Goal: Task Accomplishment & Management: Manage account settings

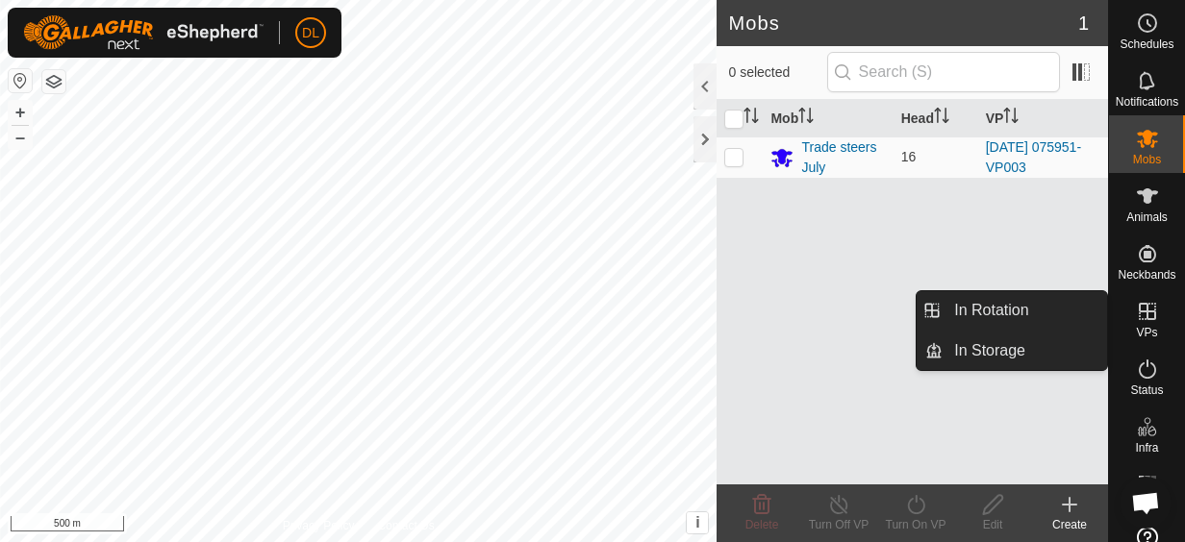
click at [1137, 323] on es-virtualpaddocks-svg-icon at bounding box center [1147, 311] width 35 height 31
click at [1140, 304] on icon at bounding box center [1147, 311] width 17 height 17
click at [1039, 309] on link "In Rotation" at bounding box center [1024, 310] width 164 height 38
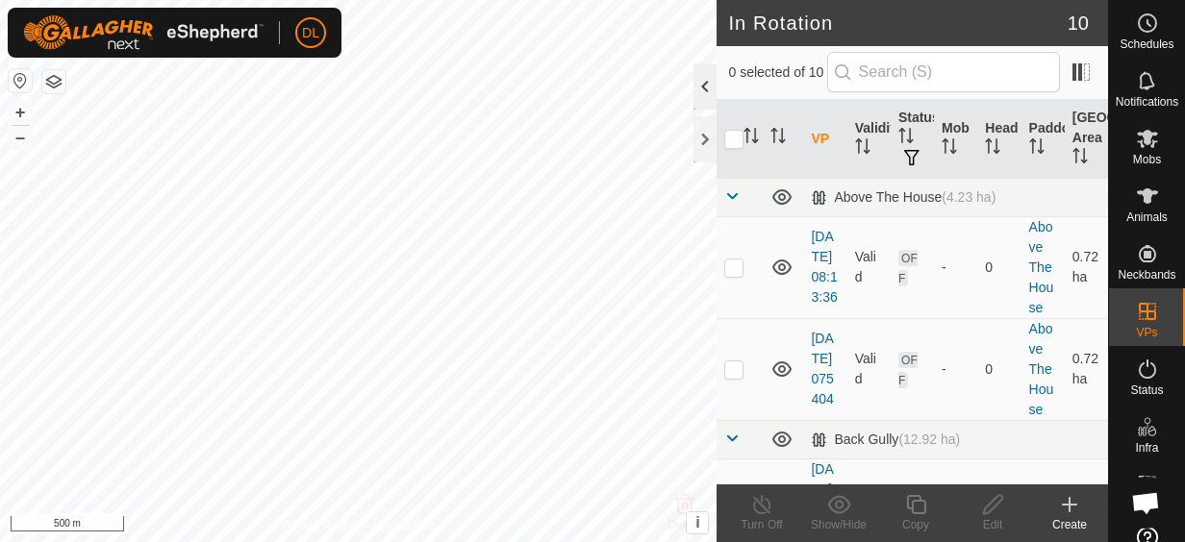
click at [703, 73] on div at bounding box center [704, 86] width 23 height 46
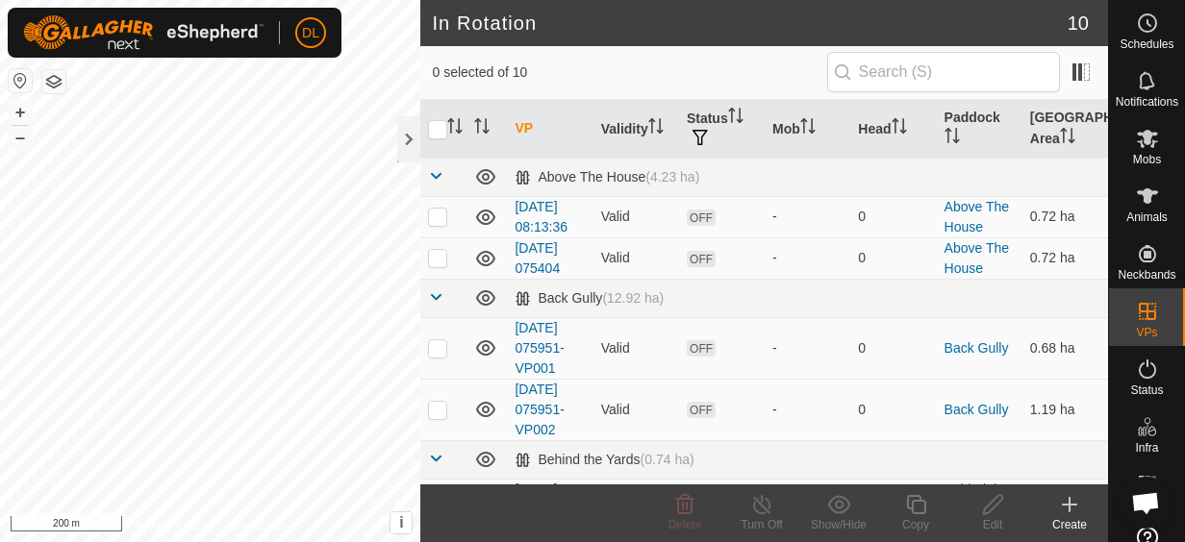
click at [359, 0] on html "DL Schedules Notifications Mobs Animals Neckbands VPs Status Infra Heatmap Help…" at bounding box center [592, 271] width 1185 height 542
click at [1078, 508] on icon at bounding box center [1069, 504] width 23 height 23
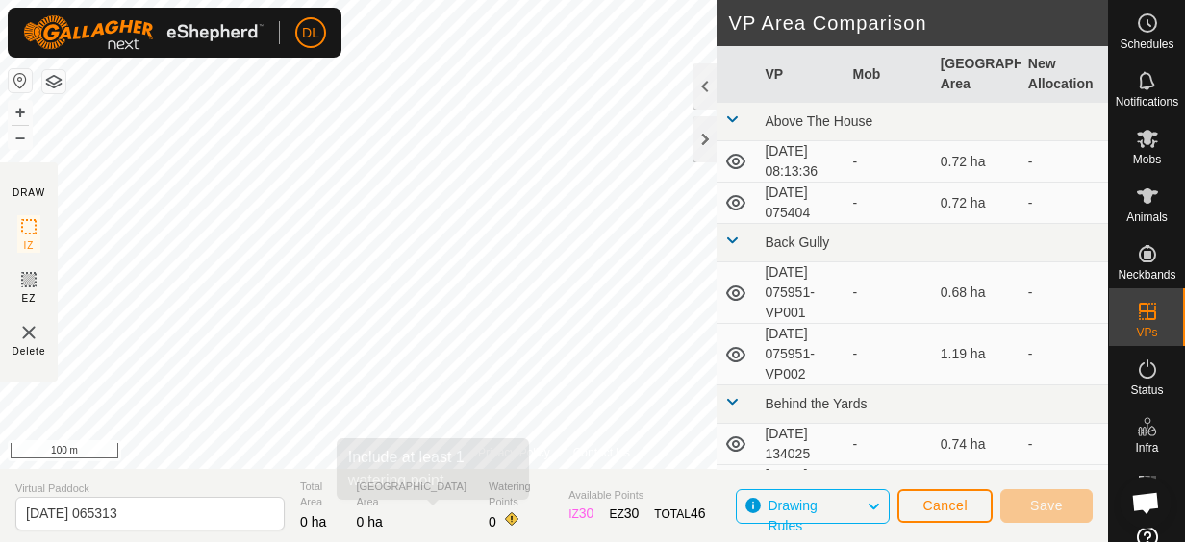
click at [435, 507] on div "Privacy Policy Contact Us + – ⇧ i This application includes HERE Maps. © 2024 H…" at bounding box center [554, 271] width 1108 height 542
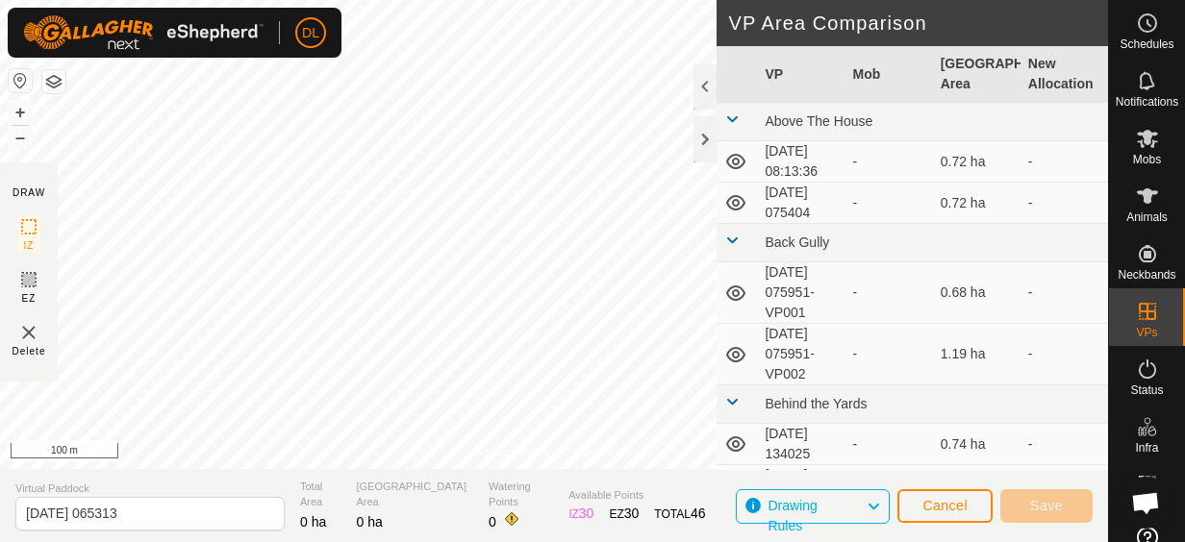
click at [320, 471] on div "Privacy Policy Contact Us + – ⇧ i This application includes HERE Maps. © 2024 H…" at bounding box center [554, 271] width 1108 height 542
click at [933, 513] on span "Cancel" at bounding box center [944, 505] width 45 height 15
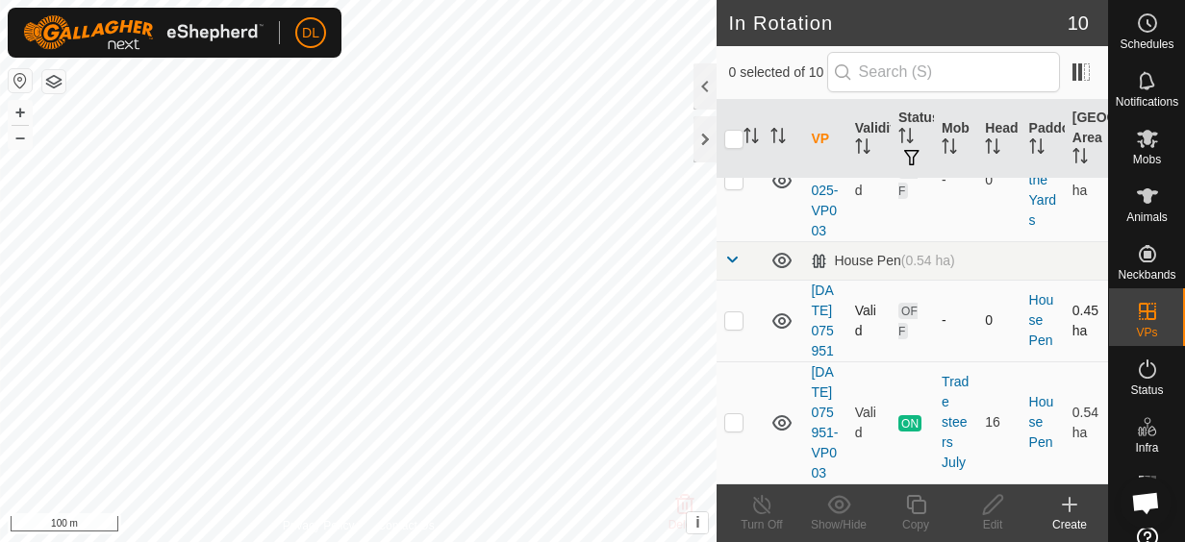
scroll to position [1427, 0]
click at [823, 400] on link "[DATE] 075951-VP003" at bounding box center [824, 422] width 27 height 116
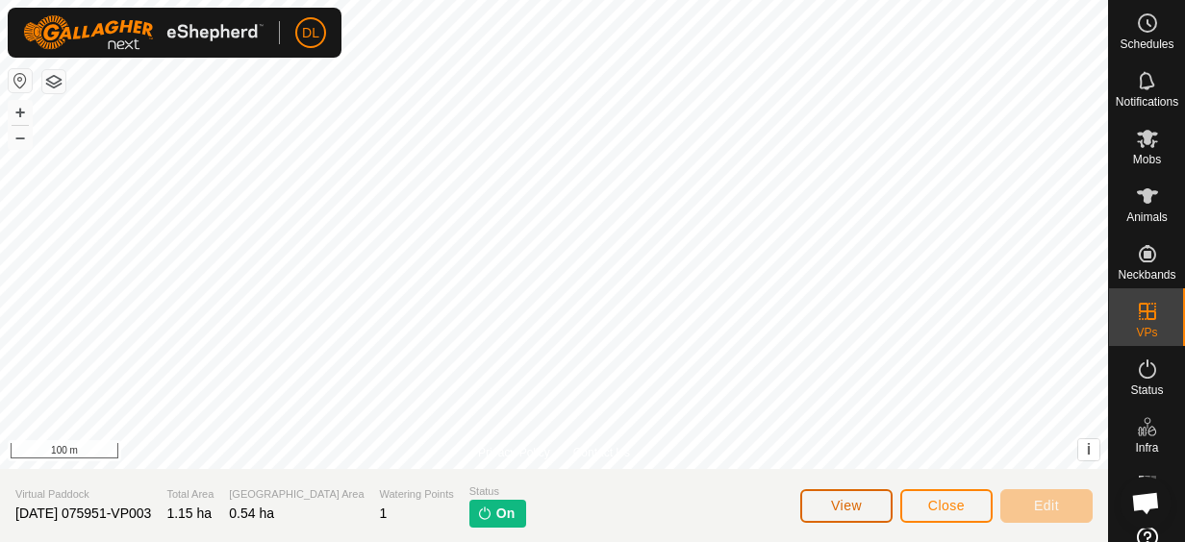
click at [813, 498] on button "View" at bounding box center [846, 506] width 92 height 34
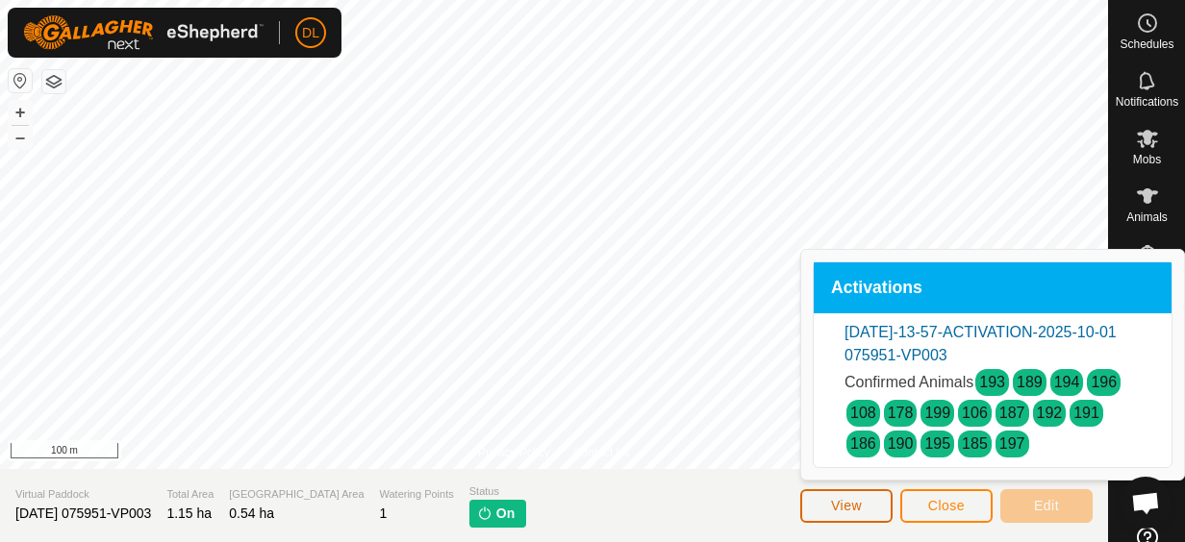
click at [813, 498] on button "View" at bounding box center [846, 506] width 92 height 34
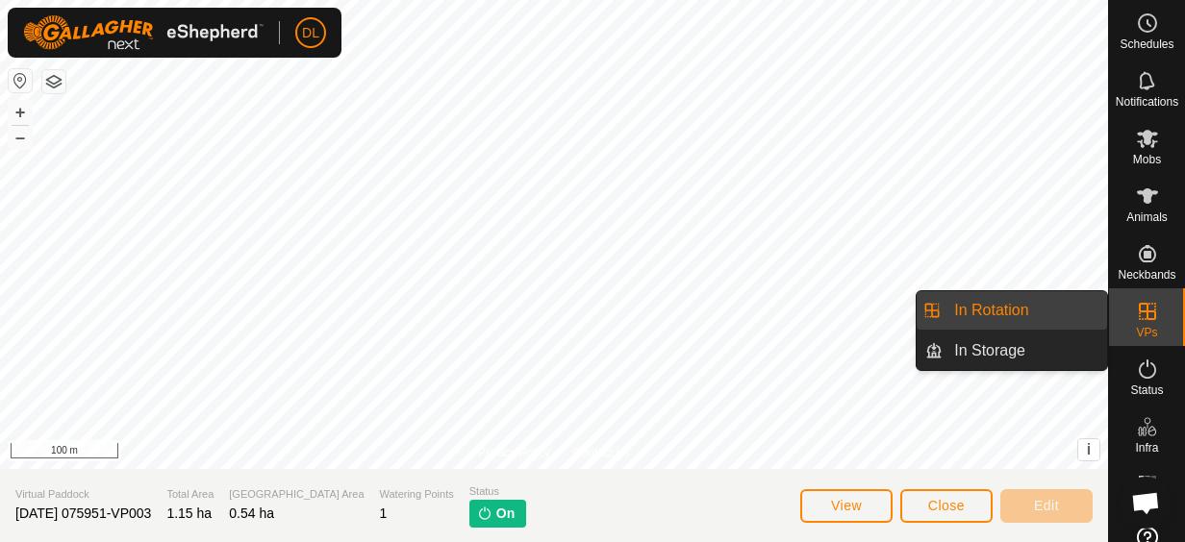
click at [1137, 313] on icon at bounding box center [1147, 311] width 23 height 23
click at [1034, 313] on link "In Rotation" at bounding box center [1024, 310] width 164 height 38
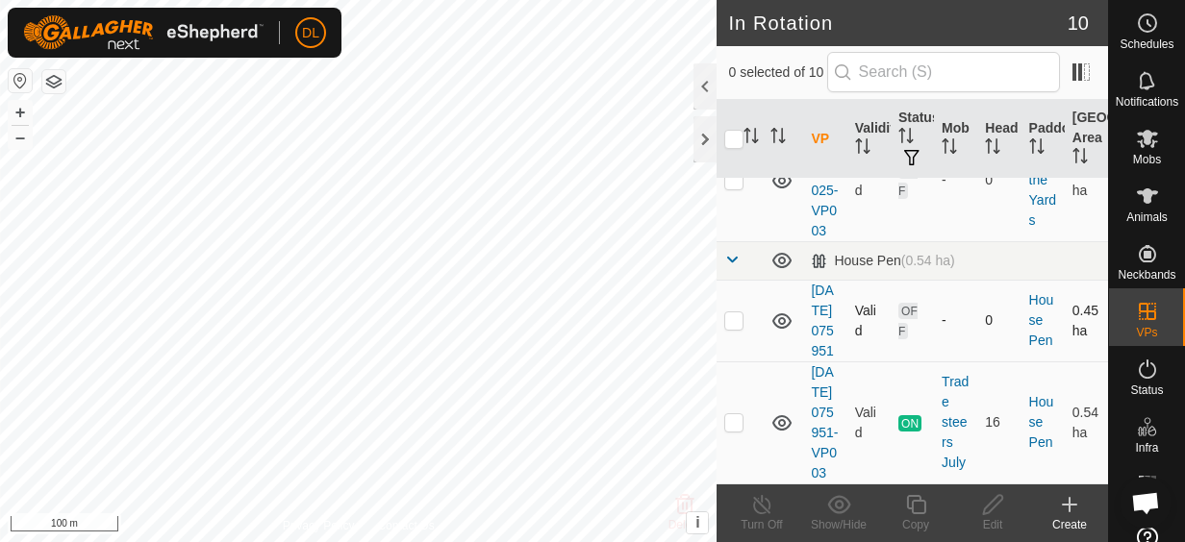
scroll to position [1427, 0]
click at [825, 388] on link "[DATE] 075951-VP003" at bounding box center [824, 422] width 27 height 116
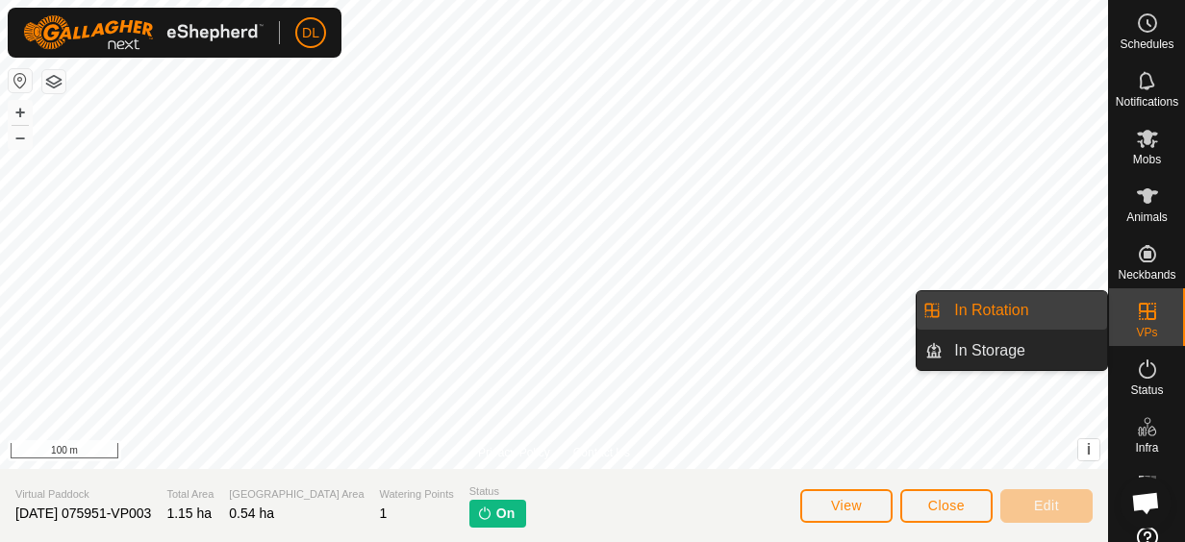
click at [1022, 317] on link "In Rotation" at bounding box center [1024, 310] width 164 height 38
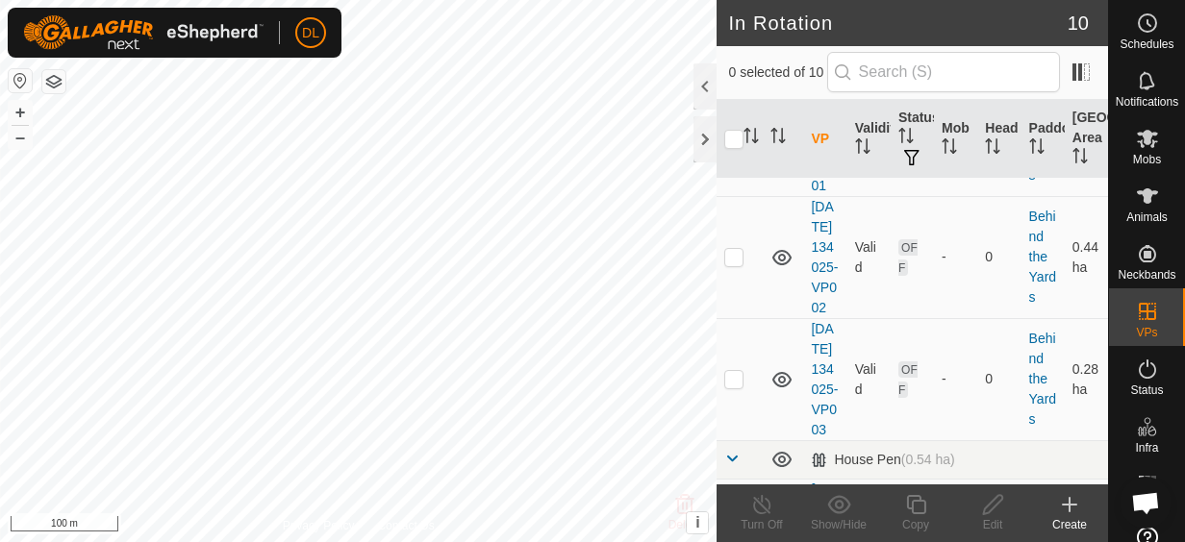
scroll to position [1427, 0]
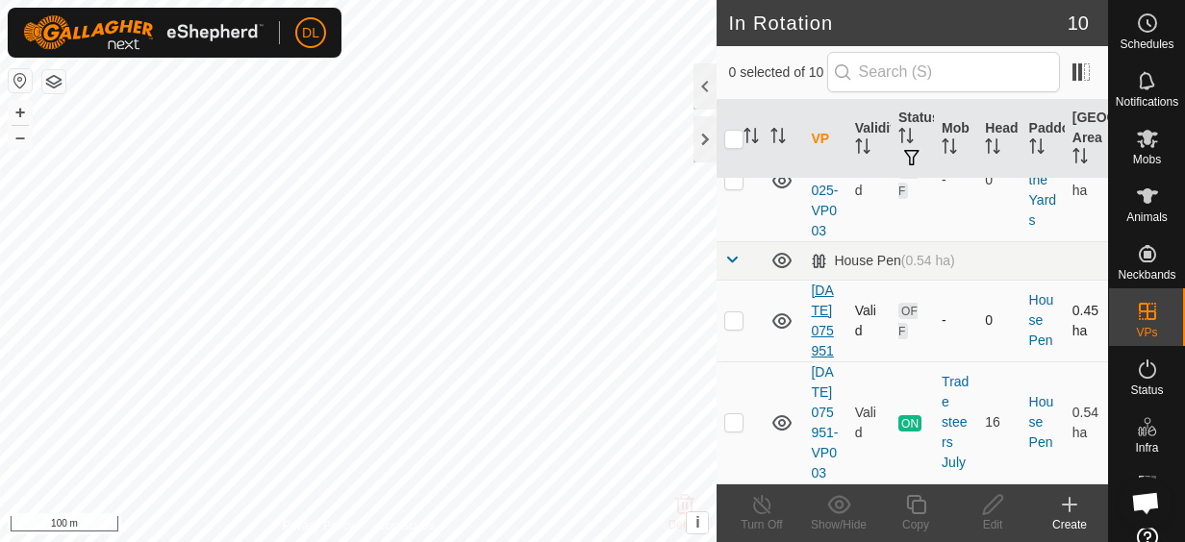
click at [825, 283] on link "[DATE] 075951" at bounding box center [822, 321] width 22 height 76
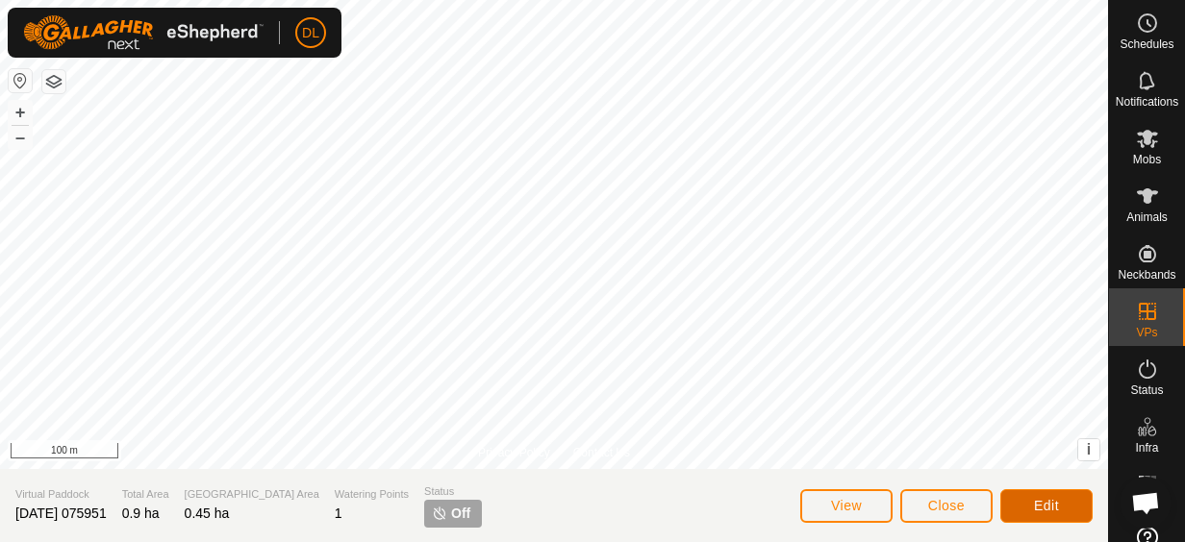
click at [1046, 504] on span "Edit" at bounding box center [1046, 505] width 25 height 15
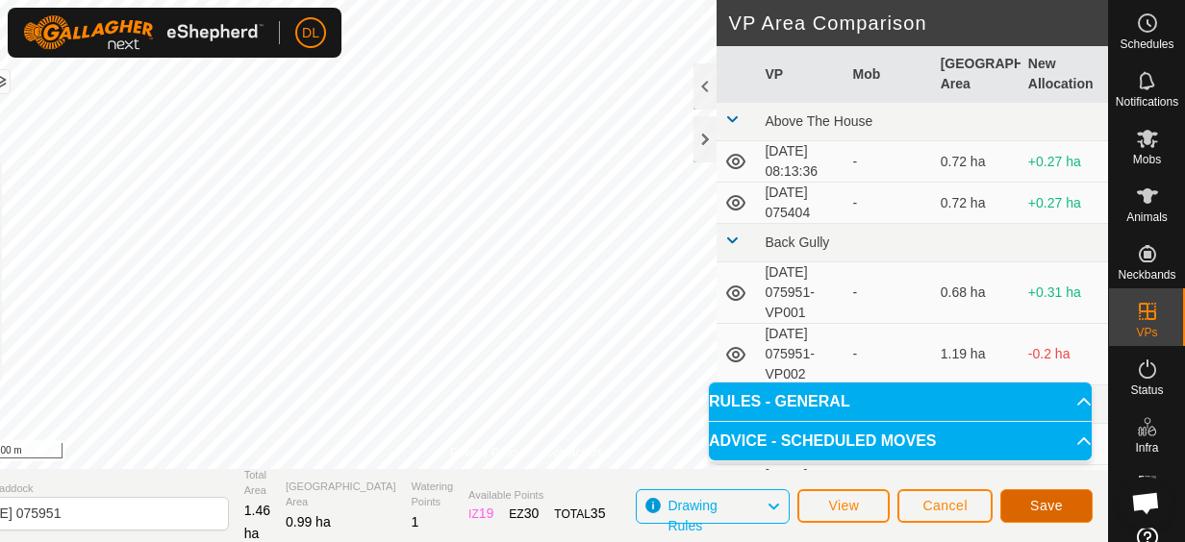
click at [1041, 503] on span "Save" at bounding box center [1046, 505] width 33 height 15
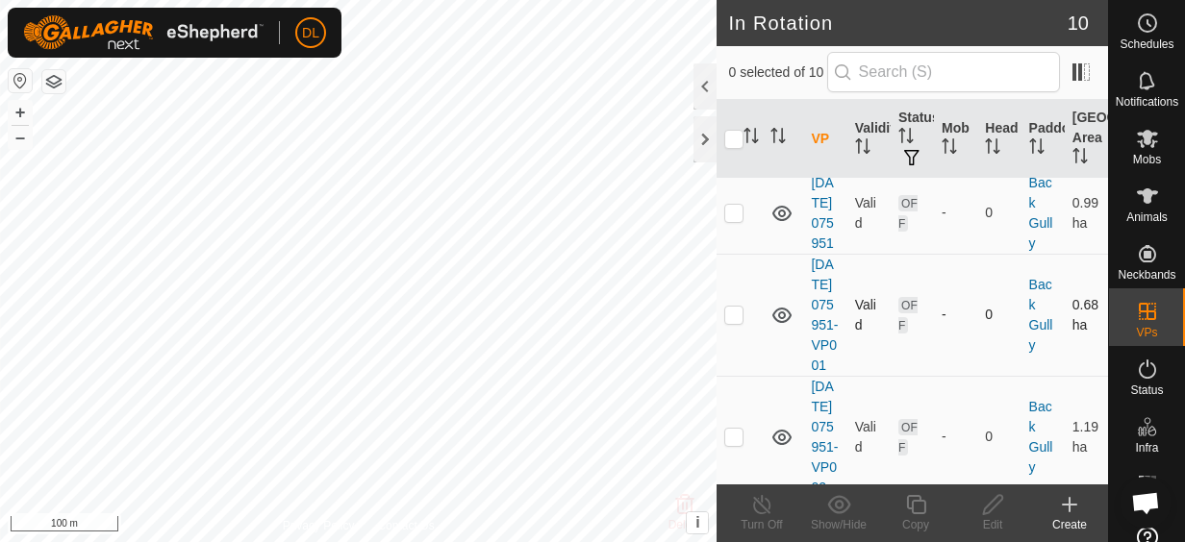
scroll to position [288, 0]
click at [814, 249] on link "[DATE] 075951" at bounding box center [822, 211] width 22 height 76
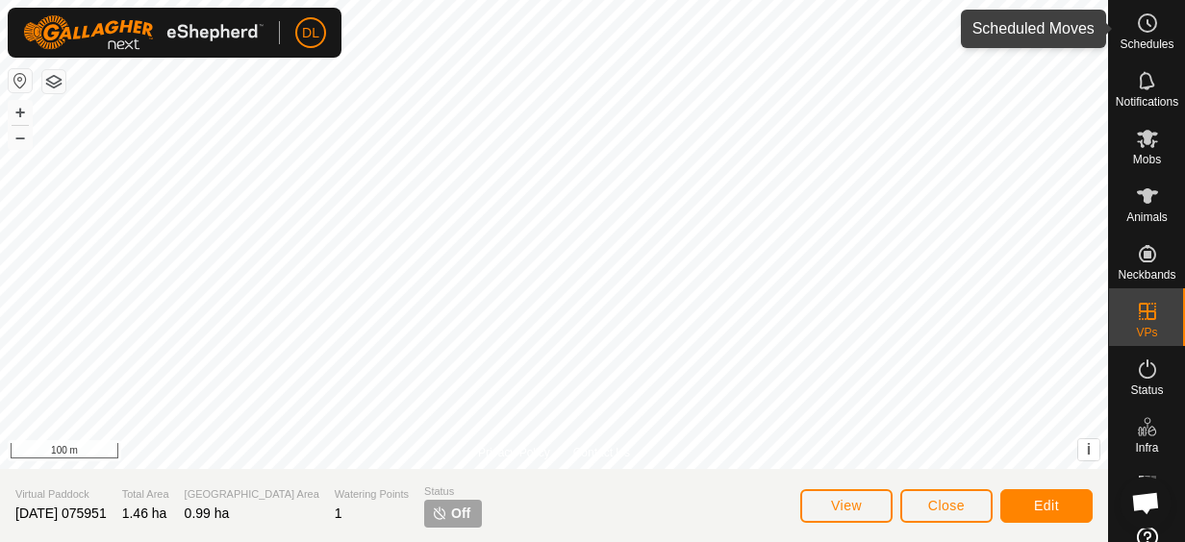
click at [1138, 27] on icon at bounding box center [1147, 23] width 23 height 23
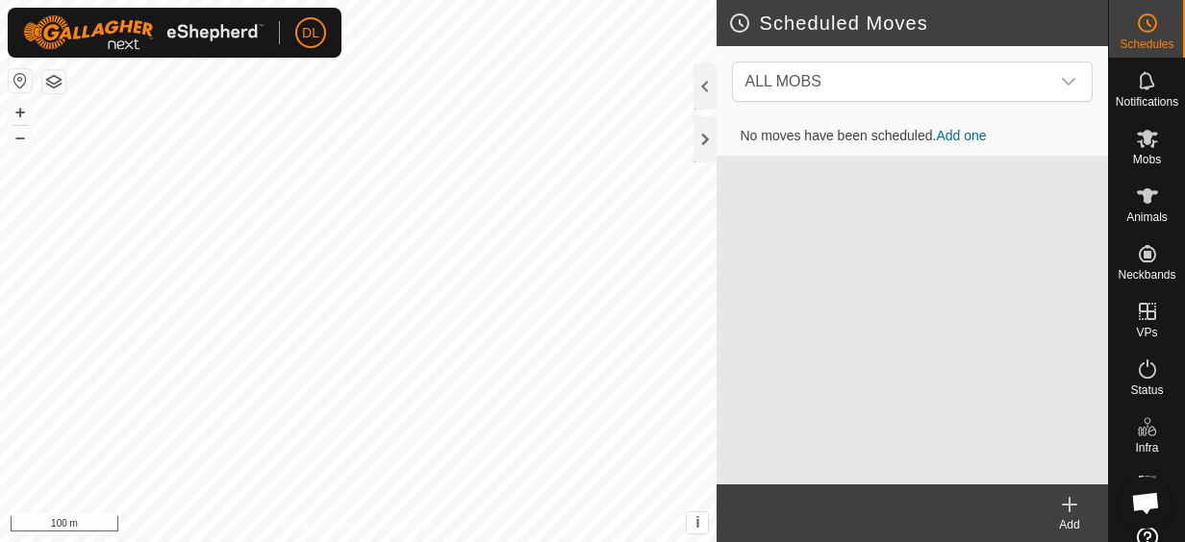
click at [1140, 27] on icon at bounding box center [1147, 23] width 23 height 23
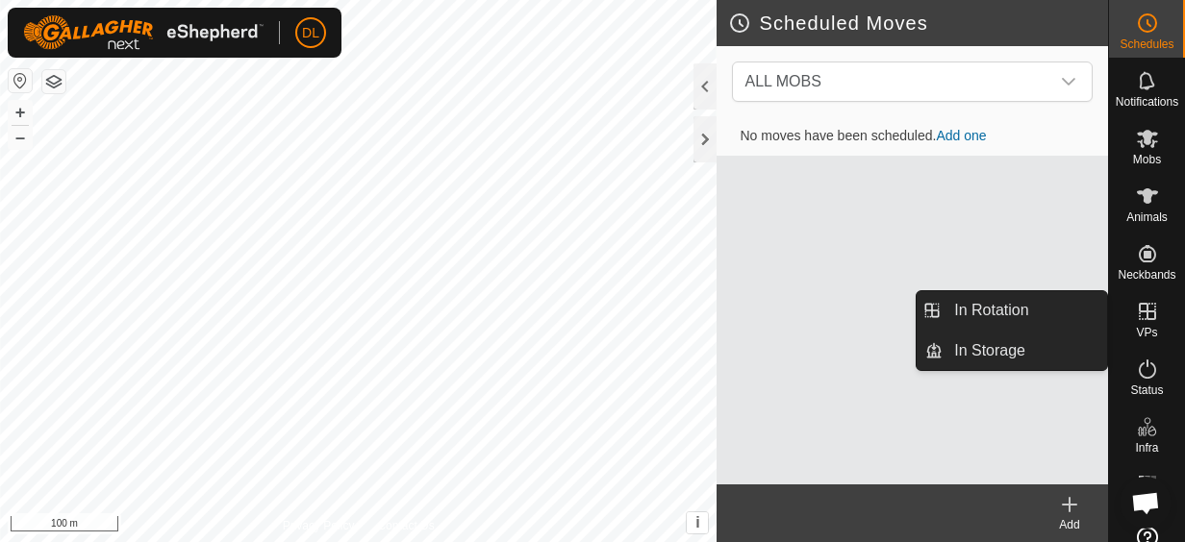
click at [1146, 317] on icon at bounding box center [1147, 311] width 17 height 17
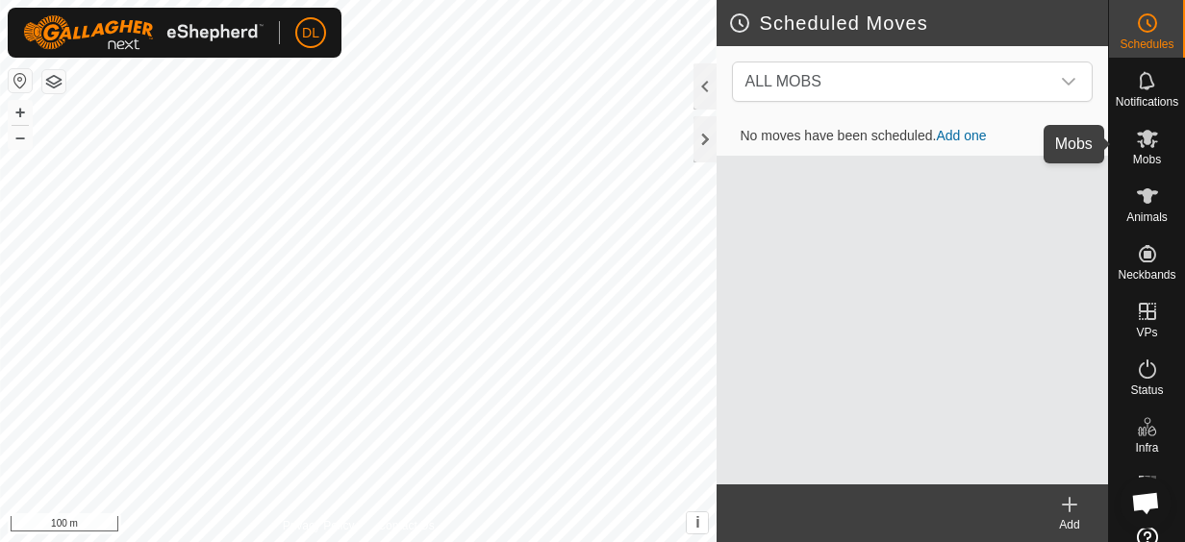
click at [1139, 144] on icon at bounding box center [1147, 139] width 21 height 18
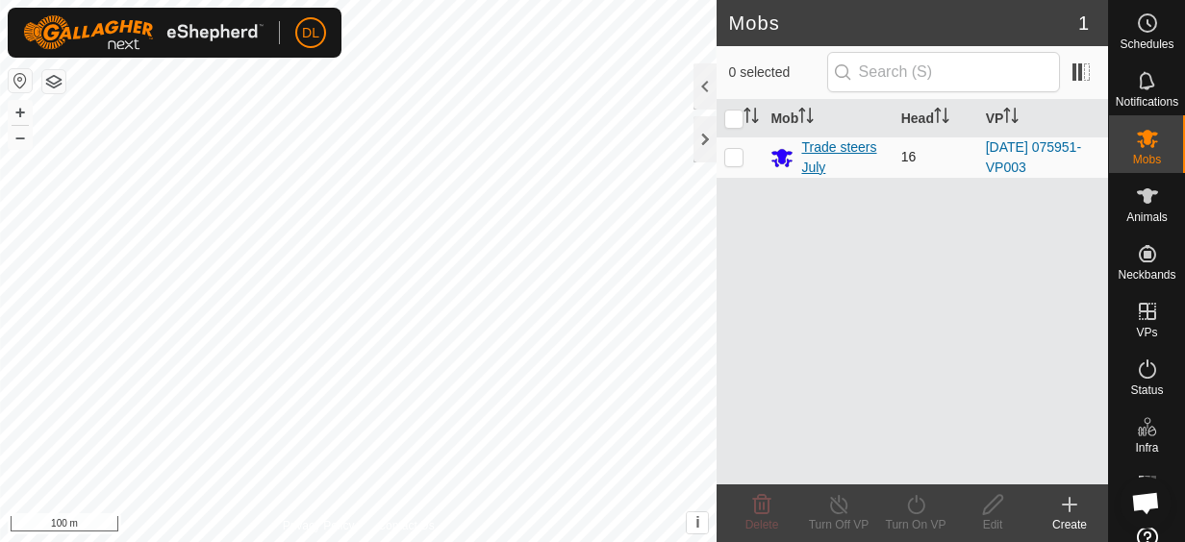
click at [819, 145] on div "Trade steers July" at bounding box center [843, 158] width 84 height 40
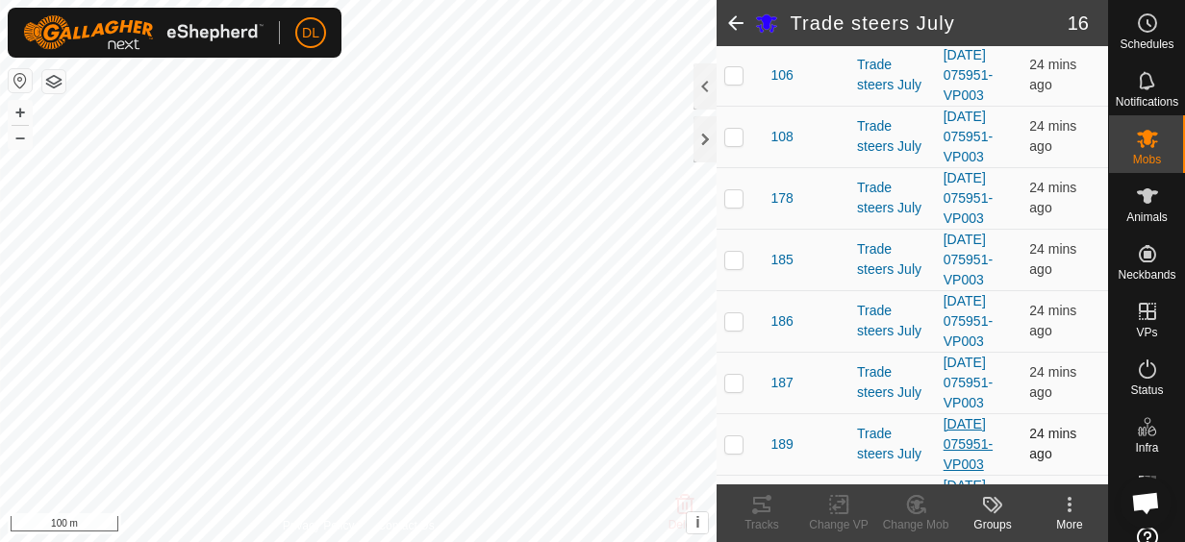
scroll to position [673, 0]
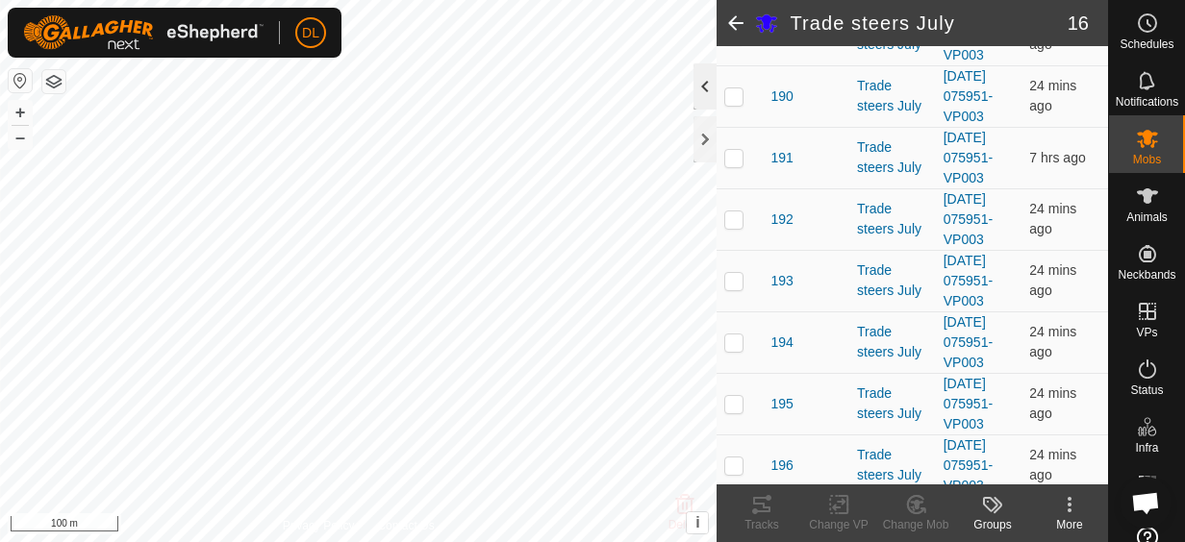
click at [702, 83] on div at bounding box center [704, 86] width 23 height 46
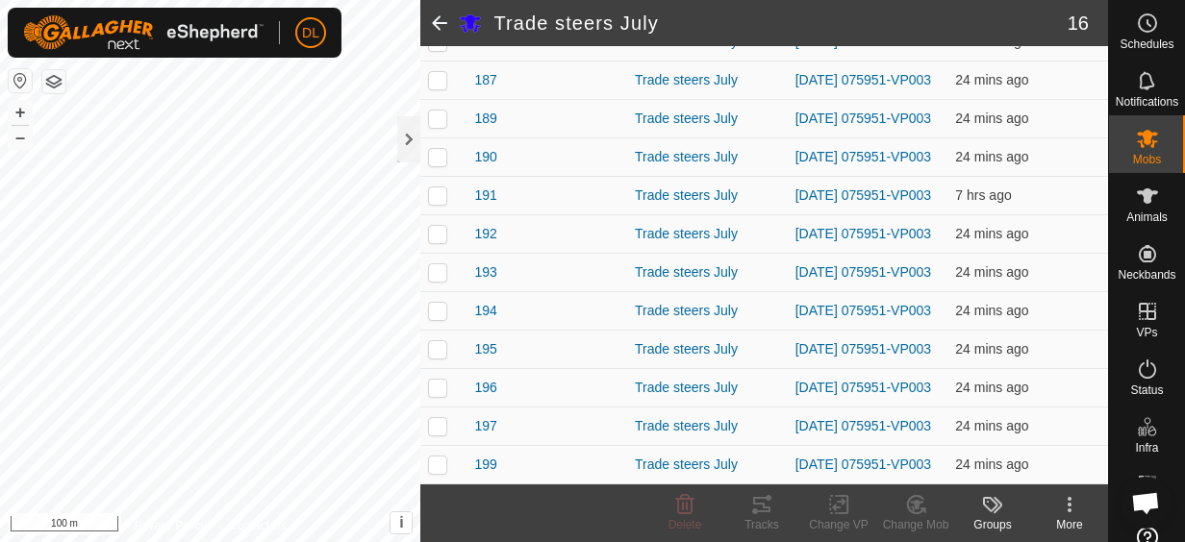
scroll to position [458, 0]
click at [405, 133] on div at bounding box center [408, 139] width 23 height 46
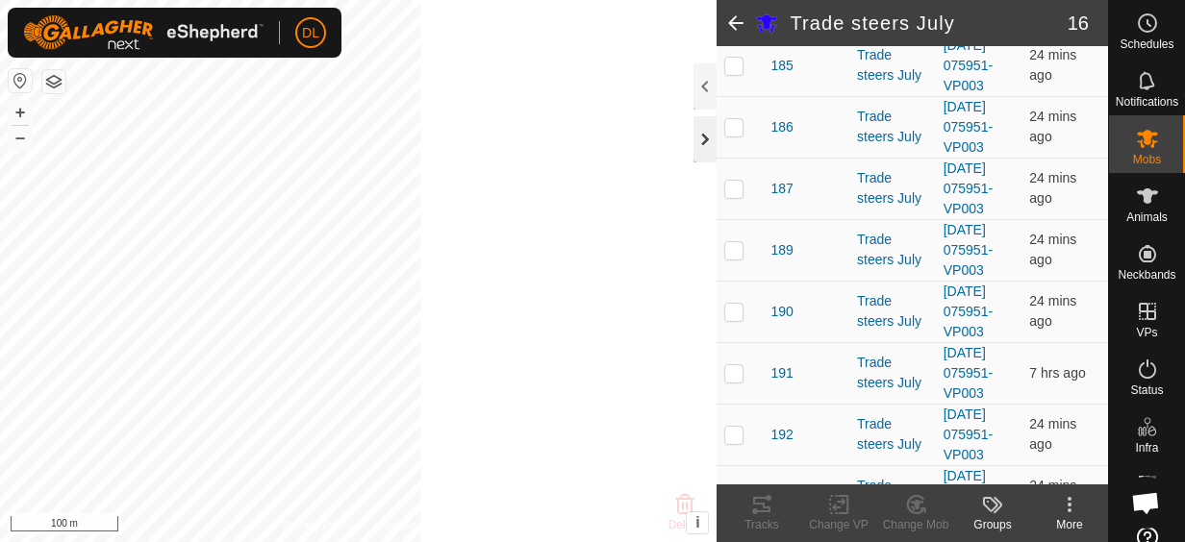
scroll to position [673, 0]
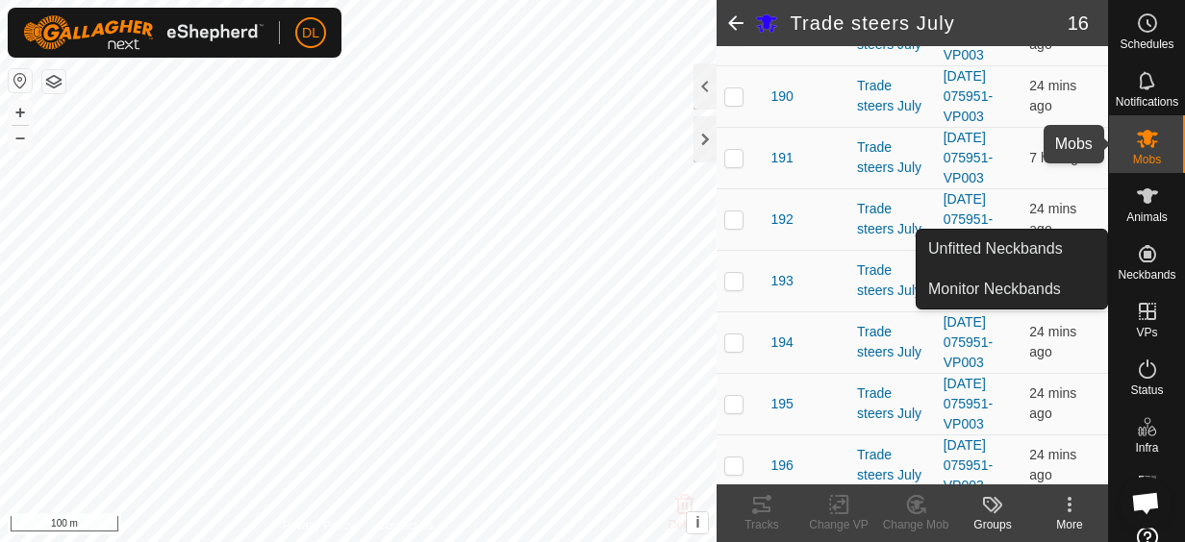
click at [1125, 123] on div "Mobs" at bounding box center [1147, 144] width 76 height 58
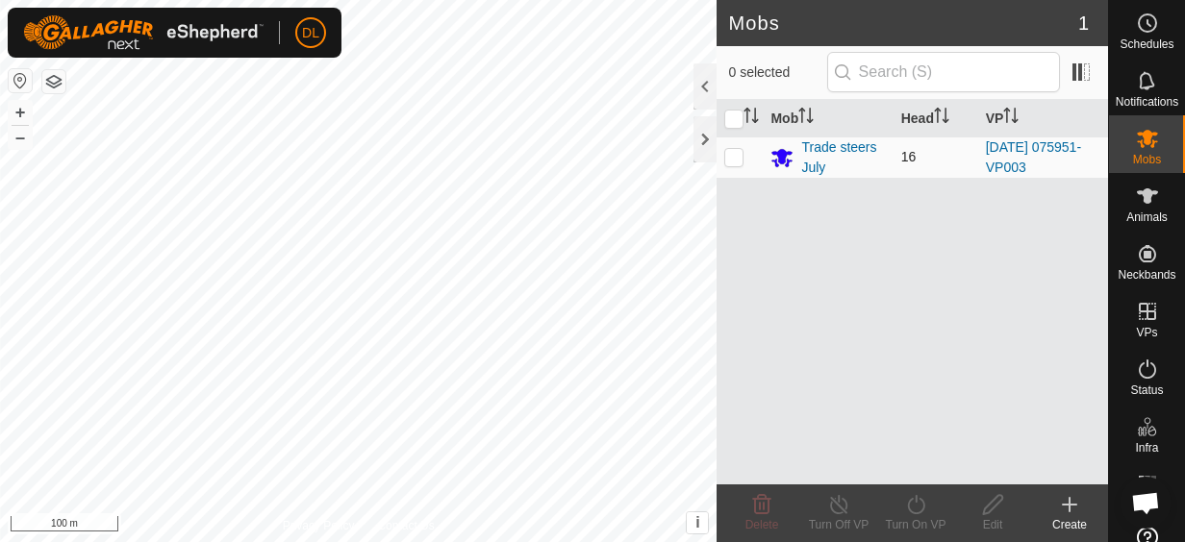
click at [1053, 156] on td "[DATE] 075951-VP003" at bounding box center [1043, 157] width 130 height 41
click at [735, 154] on p-checkbox at bounding box center [733, 156] width 19 height 15
checkbox input "true"
click at [993, 506] on icon at bounding box center [993, 504] width 24 height 23
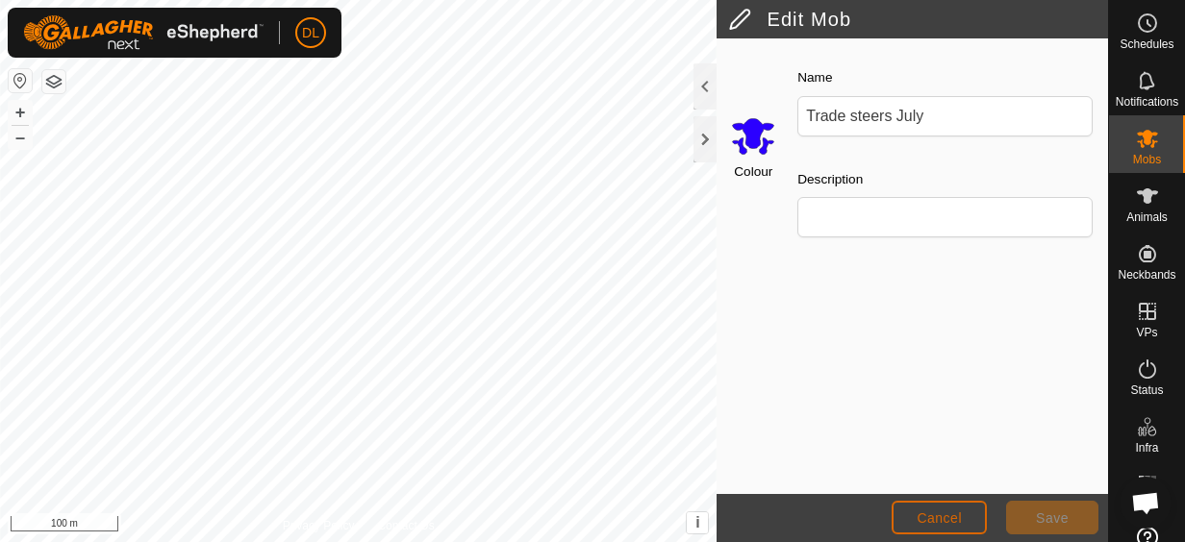
click at [967, 521] on button "Cancel" at bounding box center [938, 518] width 95 height 34
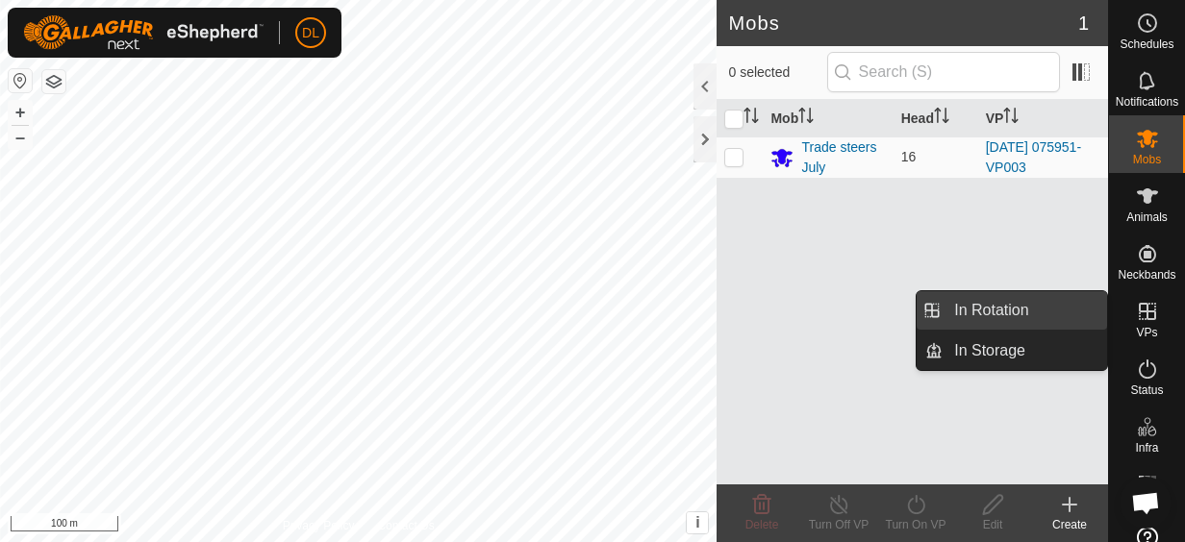
click at [1020, 309] on link "In Rotation" at bounding box center [1024, 310] width 164 height 38
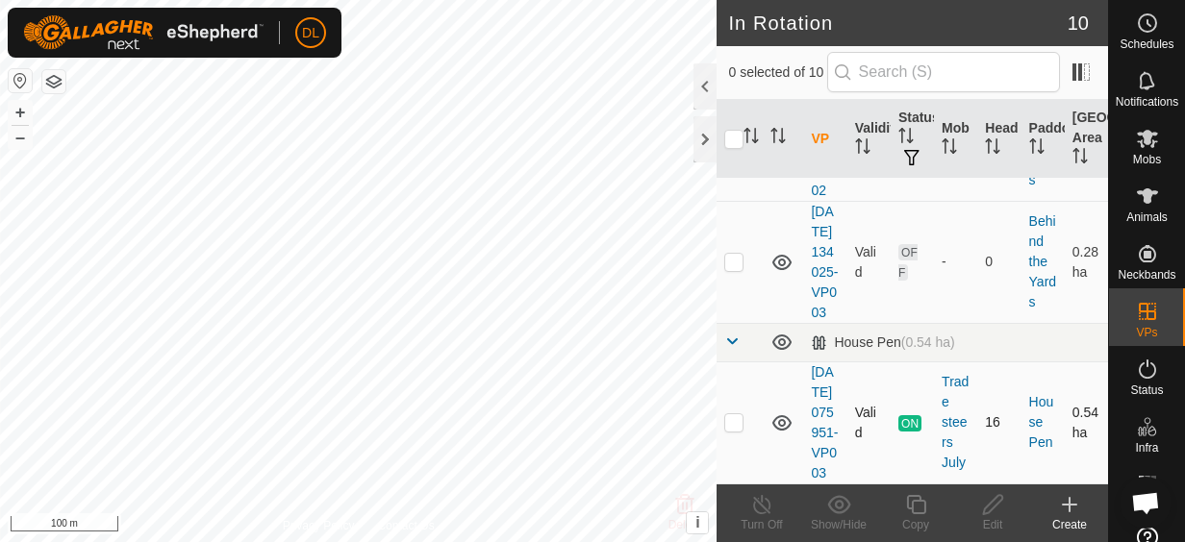
scroll to position [1427, 0]
click at [740, 414] on p-checkbox at bounding box center [733, 421] width 19 height 15
checkbox input "true"
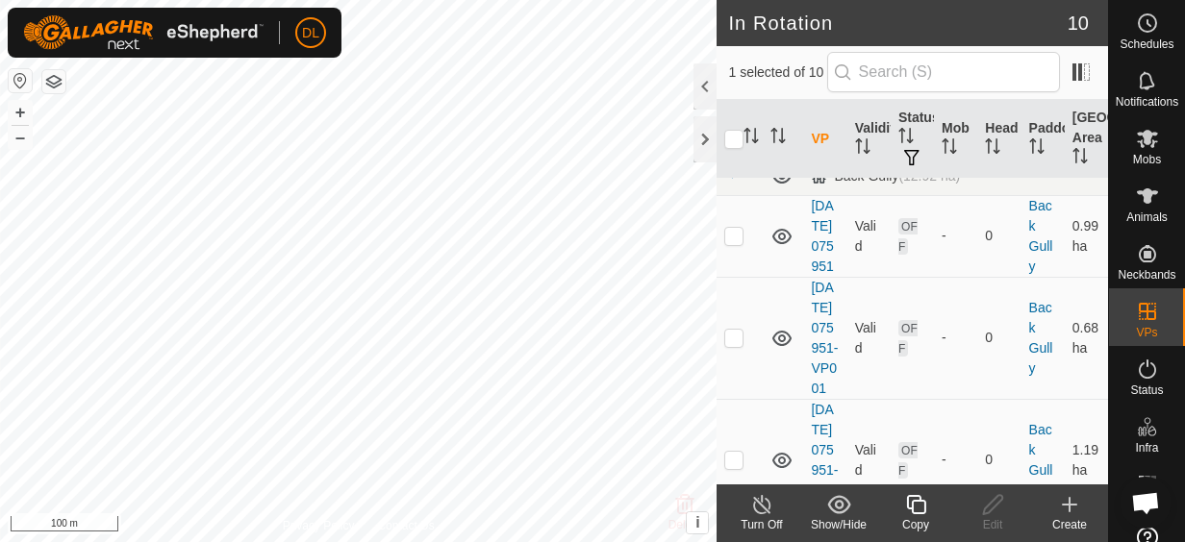
scroll to position [273, 0]
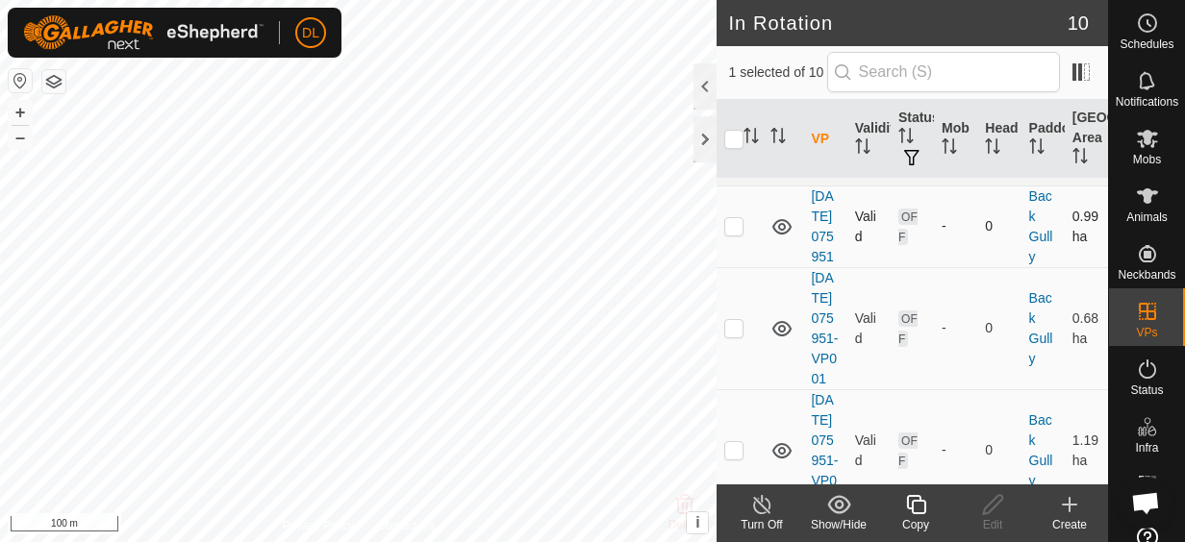
click at [826, 267] on td "[DATE] 075951" at bounding box center [824, 227] width 43 height 82
click at [823, 267] on td "[DATE] 075951" at bounding box center [824, 227] width 43 height 82
click at [824, 264] on link "[DATE] 075951" at bounding box center [822, 226] width 22 height 76
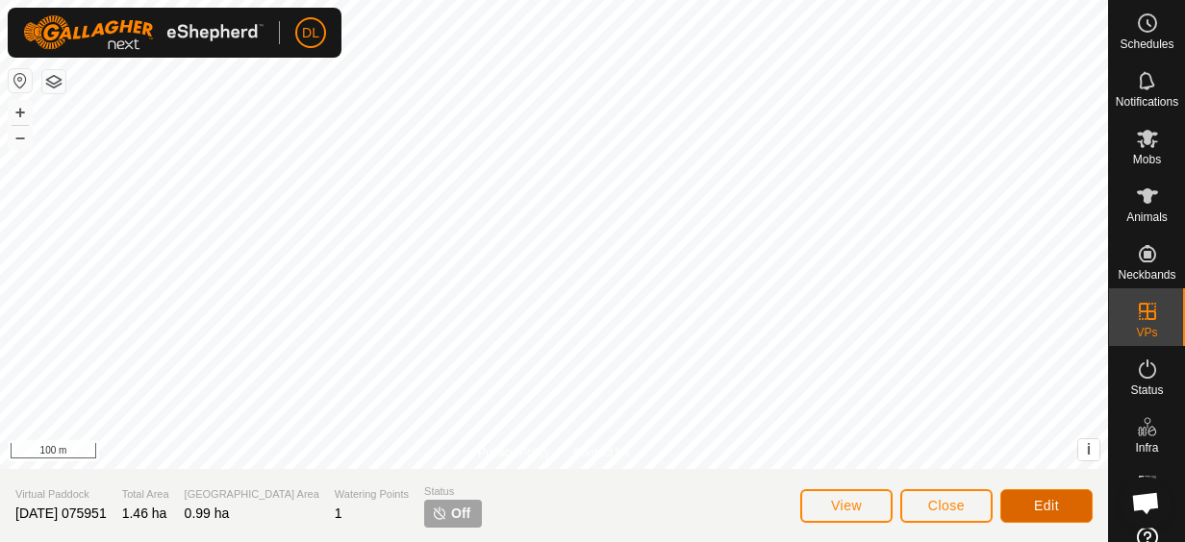
click at [1025, 504] on button "Edit" at bounding box center [1046, 506] width 92 height 34
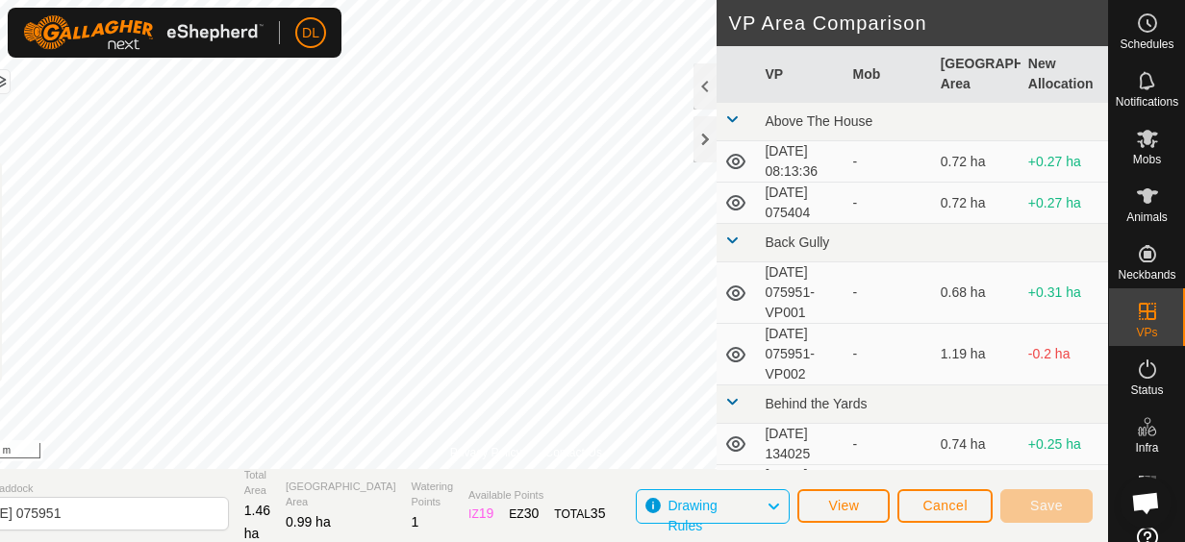
click at [786, 284] on td "[DATE] 075951-VP001" at bounding box center [801, 294] width 88 height 62
click at [940, 508] on span "Cancel" at bounding box center [944, 505] width 45 height 15
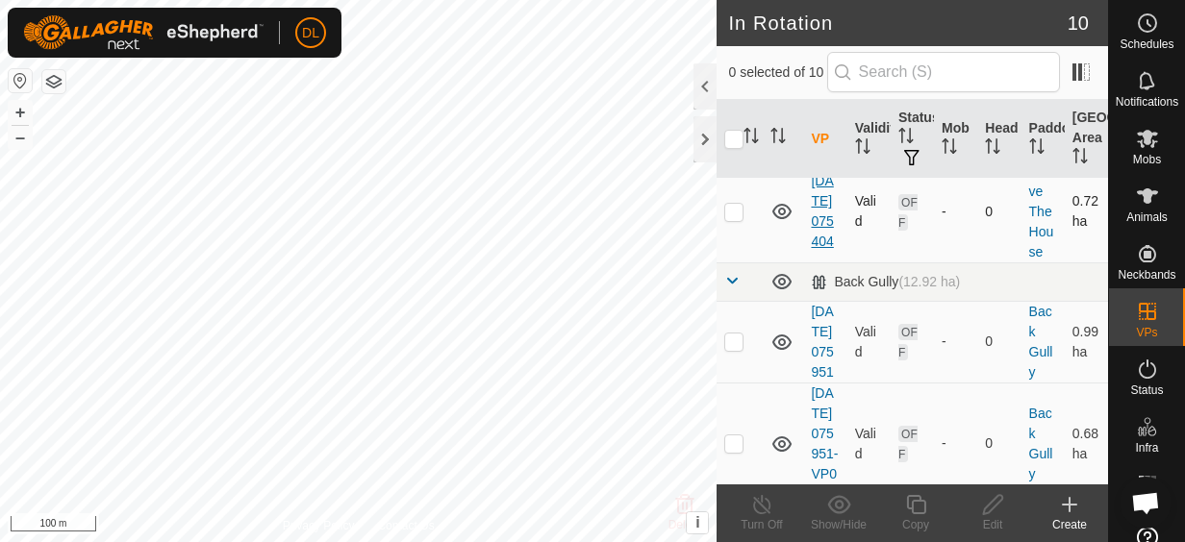
scroll to position [192, 0]
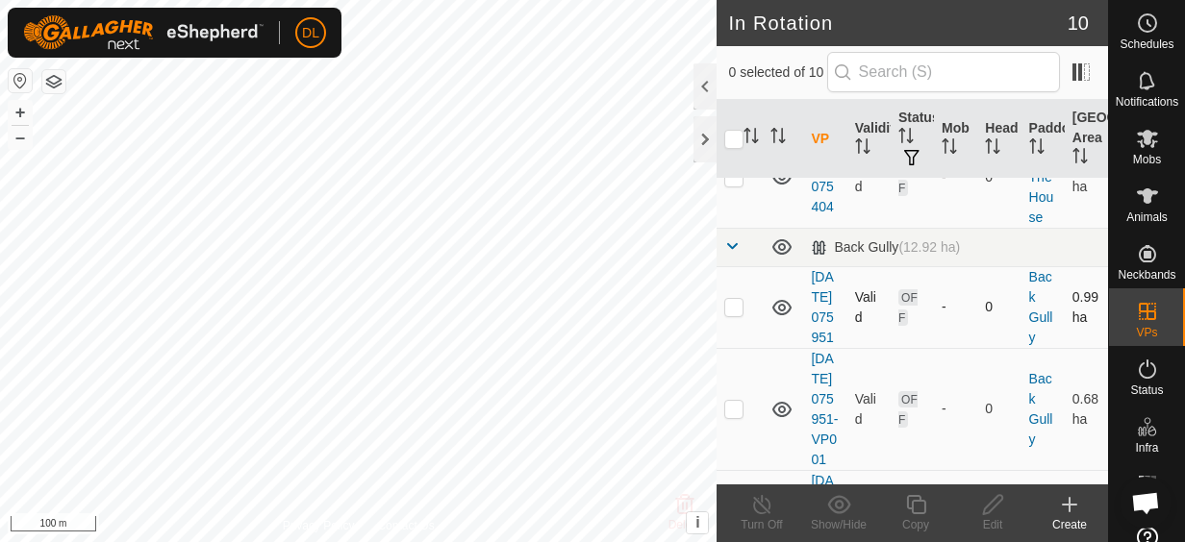
click at [737, 314] on p-checkbox at bounding box center [733, 306] width 19 height 15
checkbox input "true"
click at [994, 501] on icon at bounding box center [993, 504] width 24 height 23
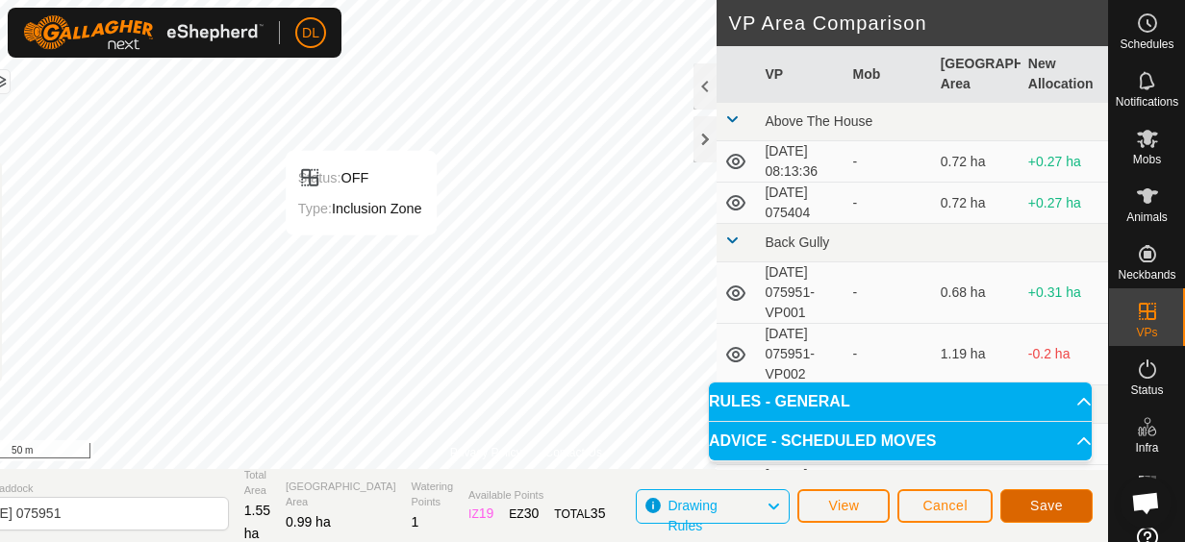
click at [1037, 507] on span "Save" at bounding box center [1046, 505] width 33 height 15
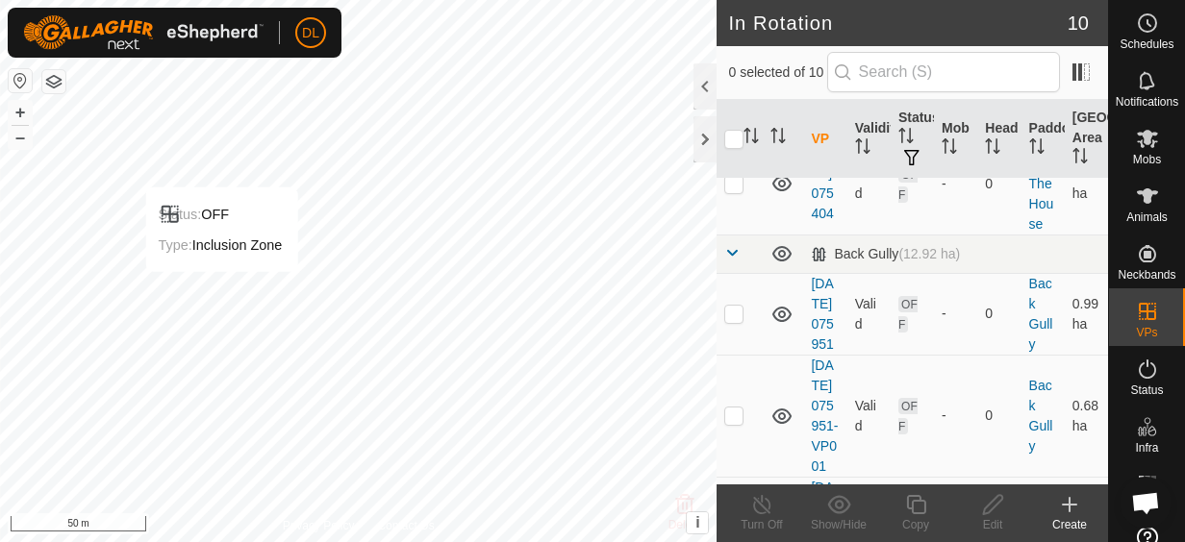
scroll to position [192, 0]
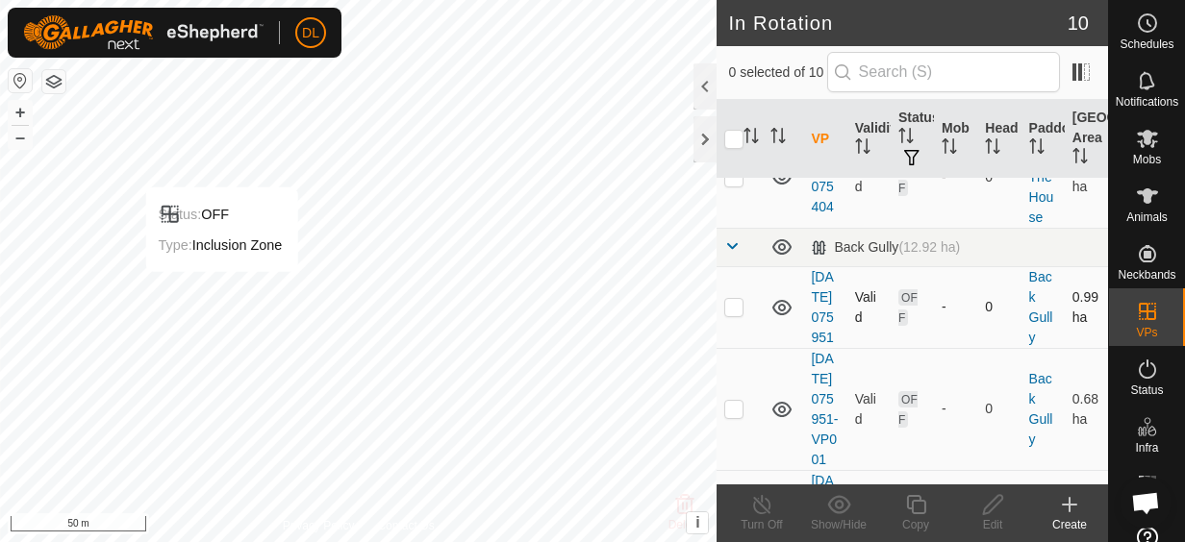
click at [734, 314] on p-checkbox at bounding box center [733, 306] width 19 height 15
checkbox input "true"
click at [916, 504] on icon at bounding box center [916, 504] width 24 height 23
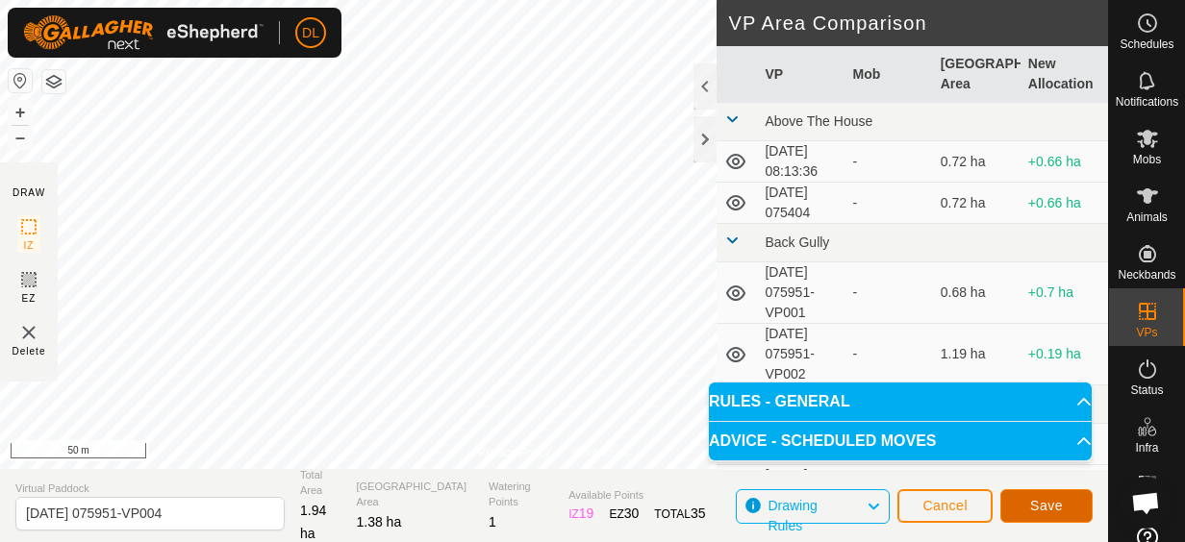
click at [1047, 509] on span "Save" at bounding box center [1046, 505] width 33 height 15
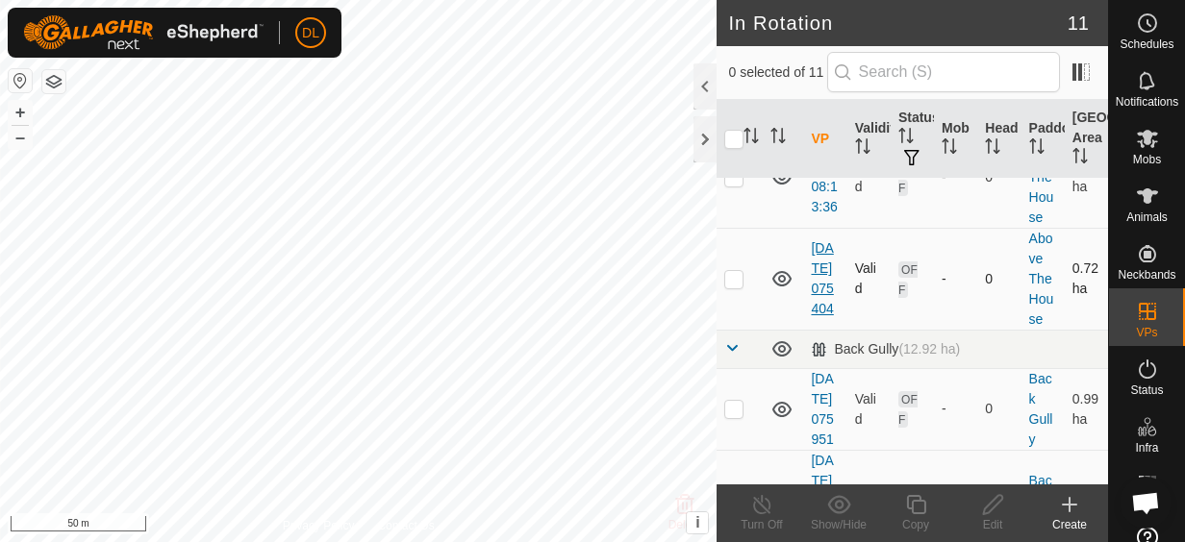
scroll to position [96, 0]
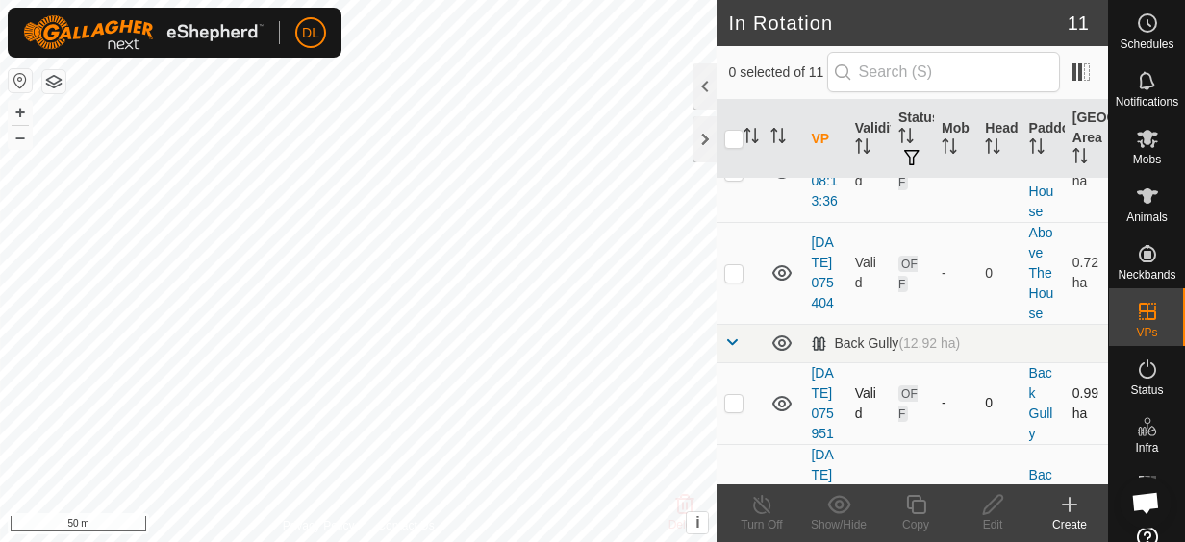
click at [738, 411] on p-checkbox at bounding box center [733, 402] width 19 height 15
checkbox input "true"
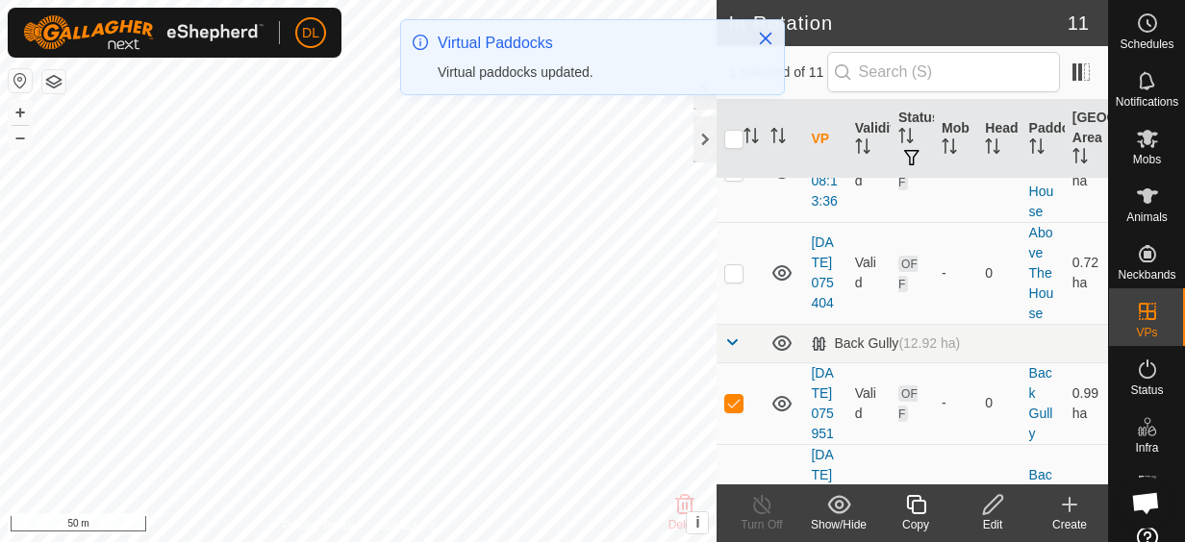
click at [915, 505] on icon at bounding box center [916, 504] width 24 height 23
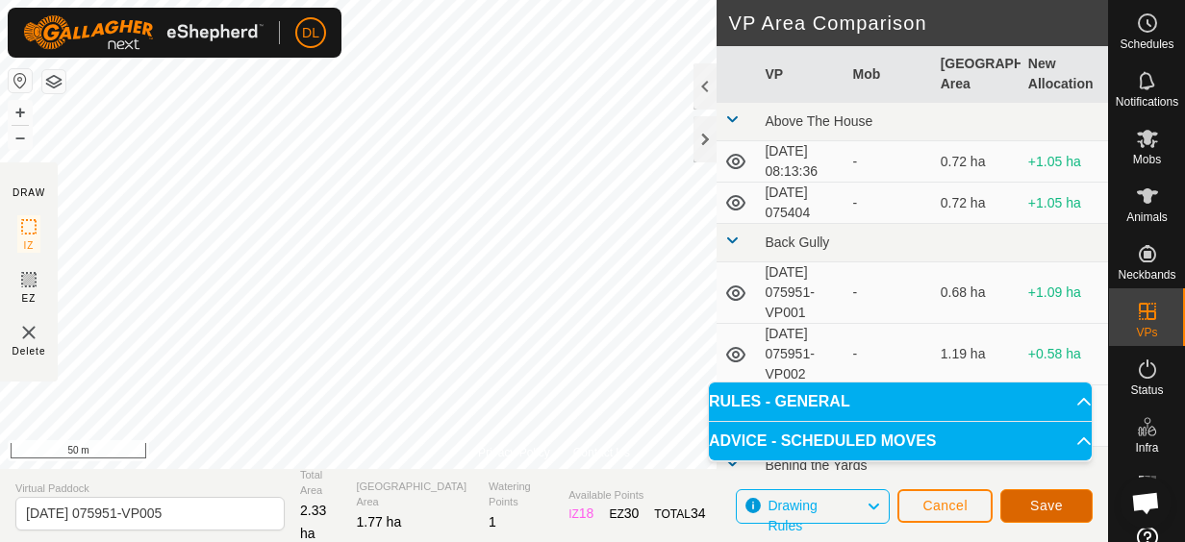
click at [1033, 509] on span "Save" at bounding box center [1046, 505] width 33 height 15
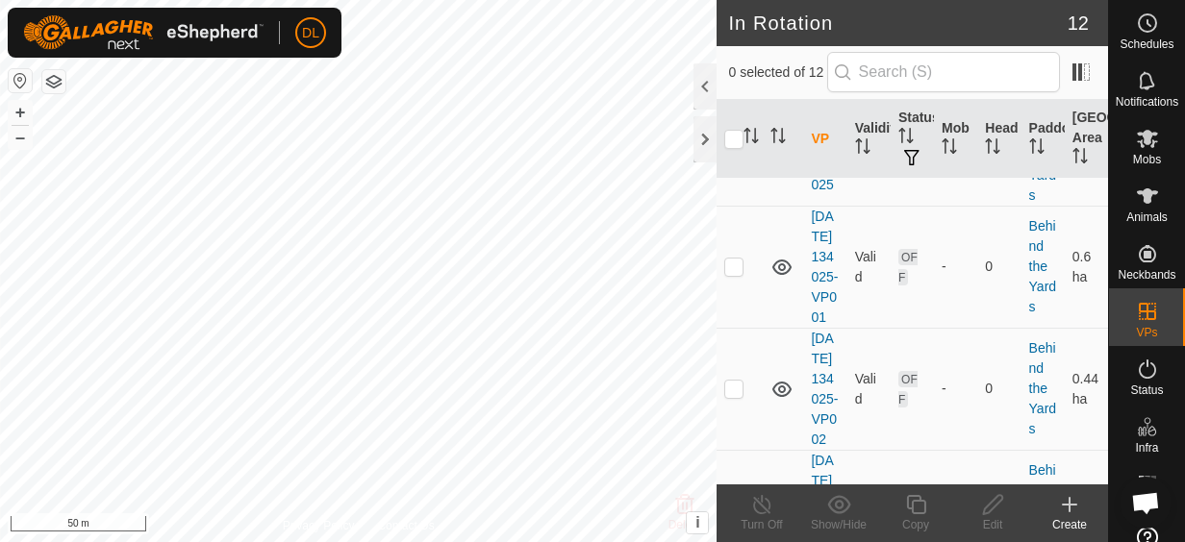
scroll to position [962, 0]
click at [739, 13] on p-checkbox at bounding box center [733, 5] width 19 height 15
checkbox input "true"
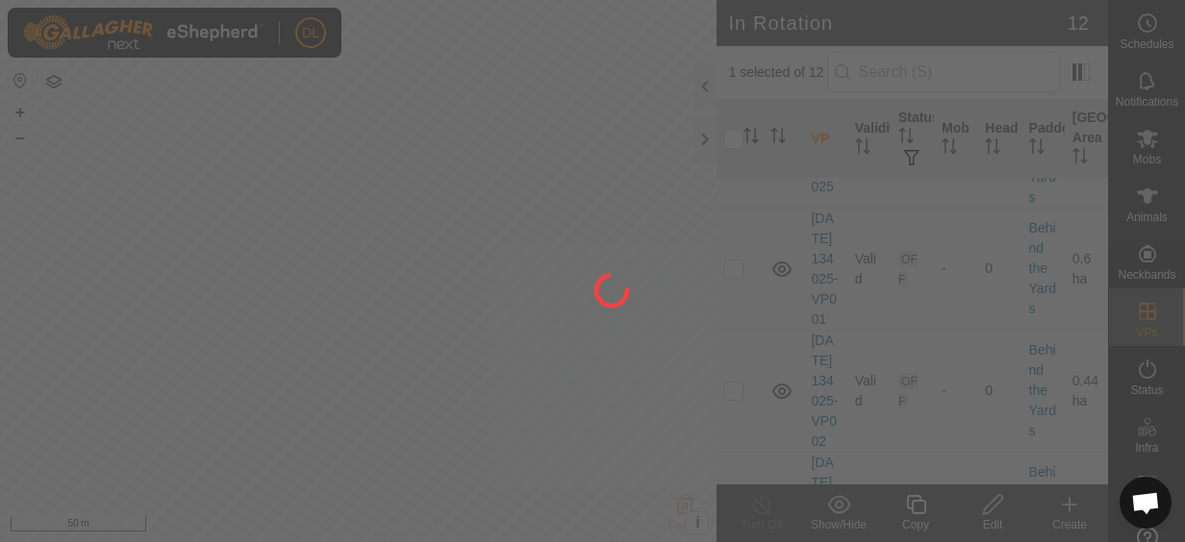
click at [915, 510] on div at bounding box center [592, 271] width 1185 height 542
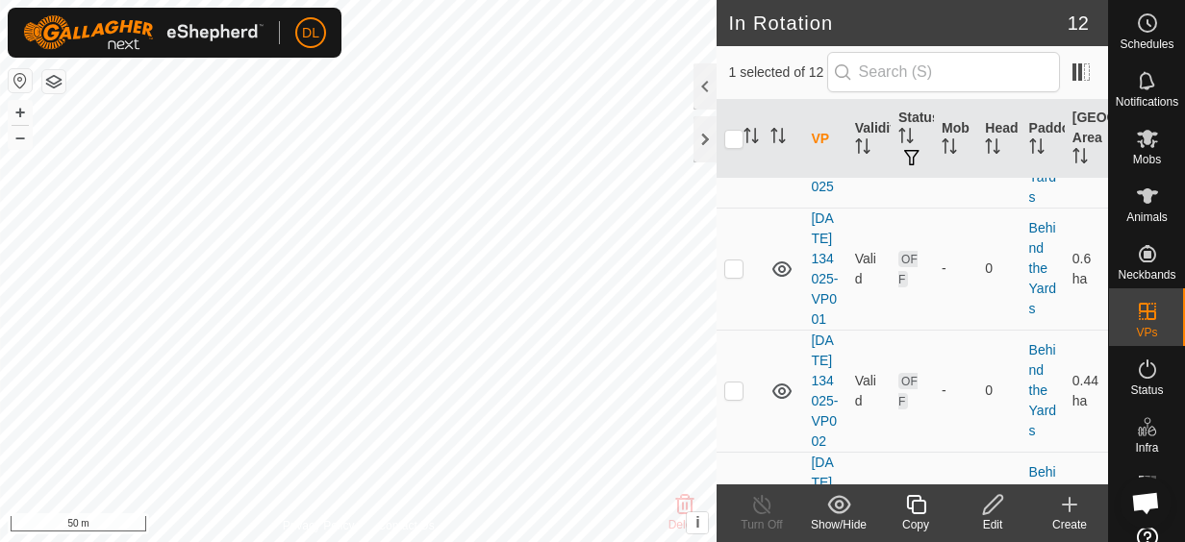
click at [919, 510] on icon at bounding box center [916, 504] width 24 height 23
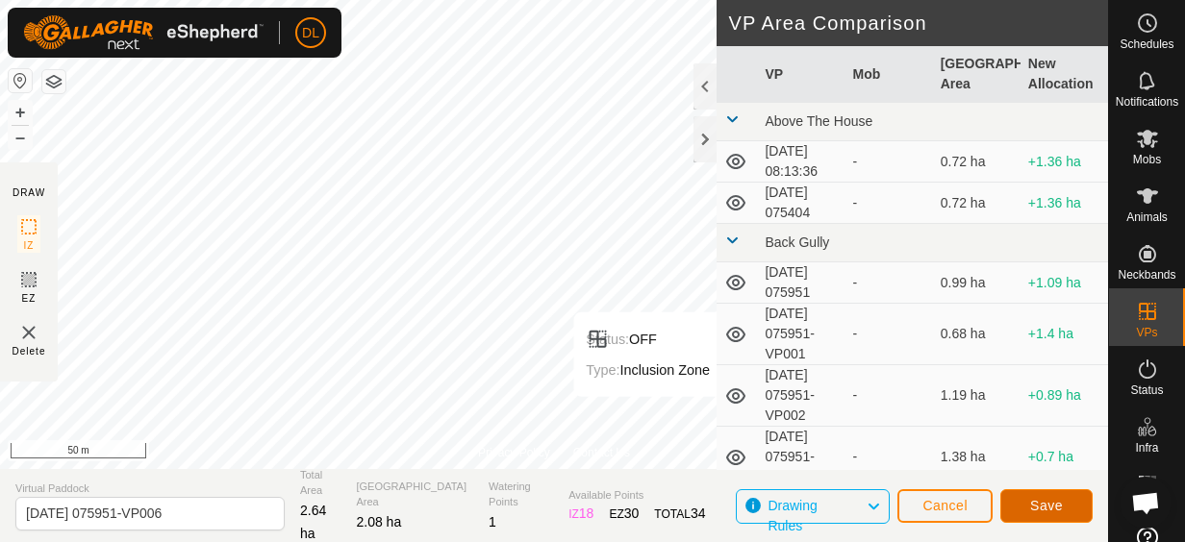
click at [1046, 504] on span "Save" at bounding box center [1046, 505] width 33 height 15
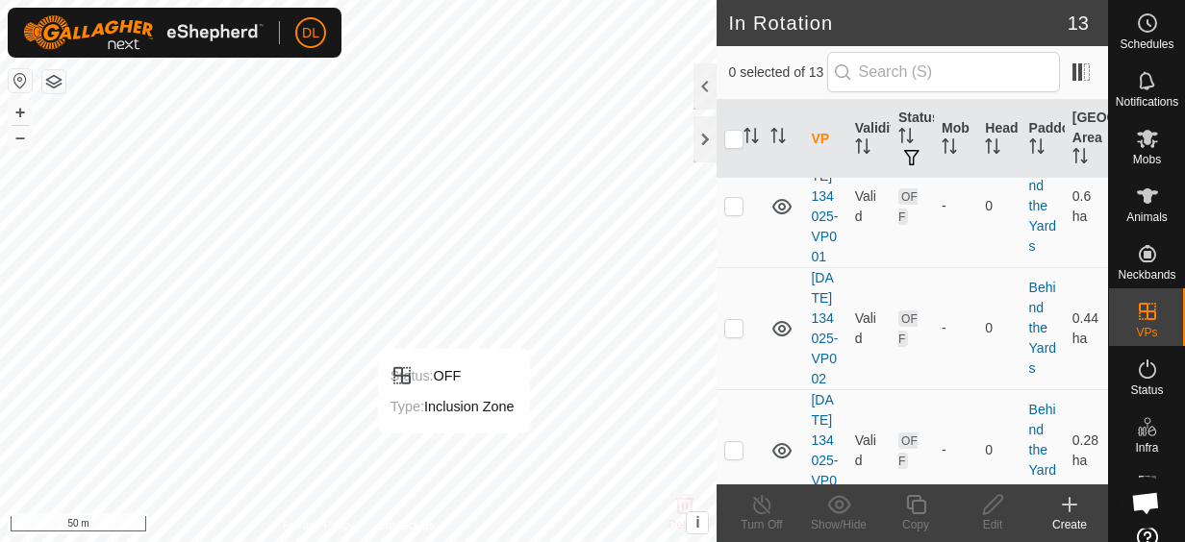
scroll to position [1154, 0]
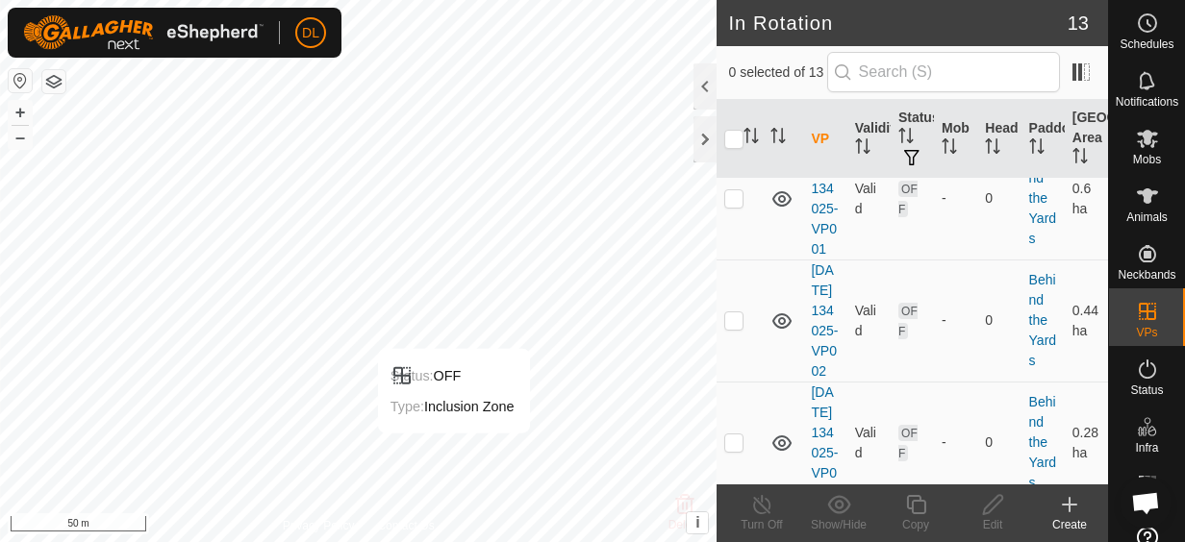
checkbox input "true"
click at [915, 510] on icon at bounding box center [916, 504] width 24 height 23
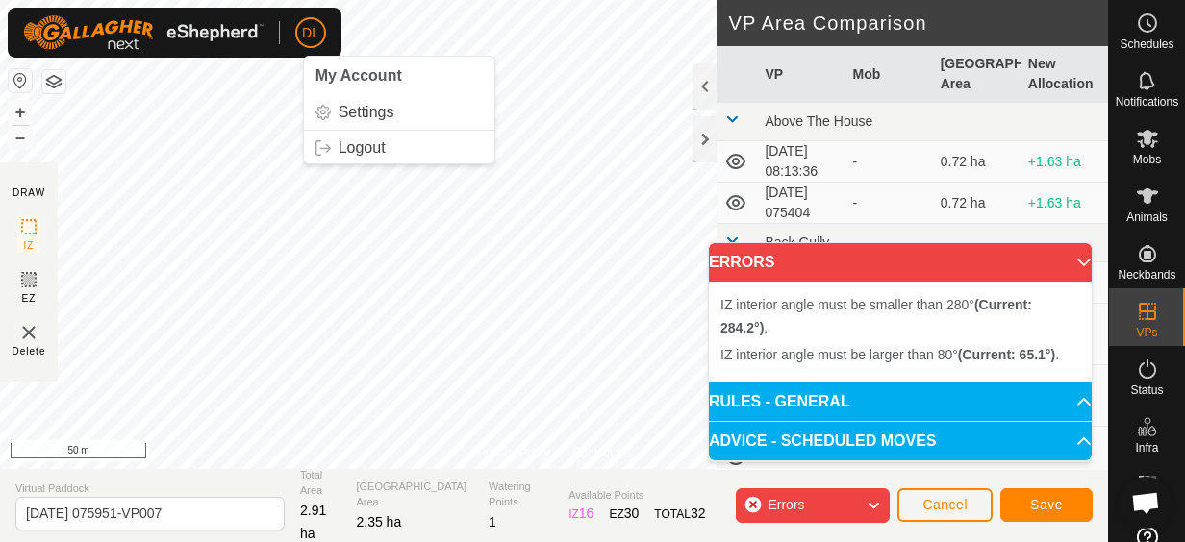
click at [299, 21] on div "DL My Account Settings Logout Schedules Notifications Mobs Animals Neckbands VP…" at bounding box center [592, 271] width 1185 height 542
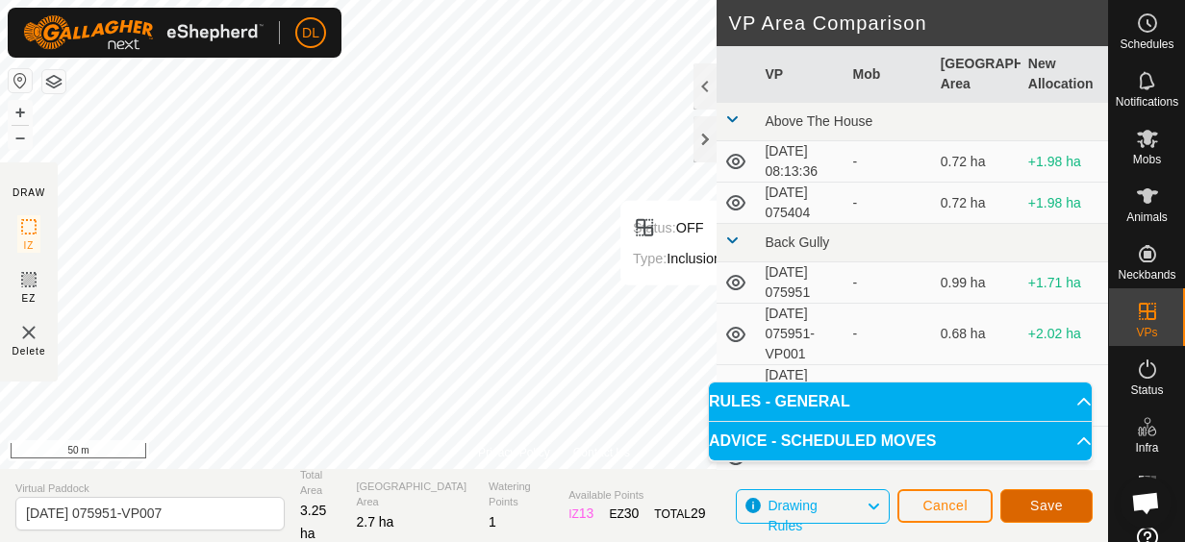
click at [1053, 502] on span "Save" at bounding box center [1046, 505] width 33 height 15
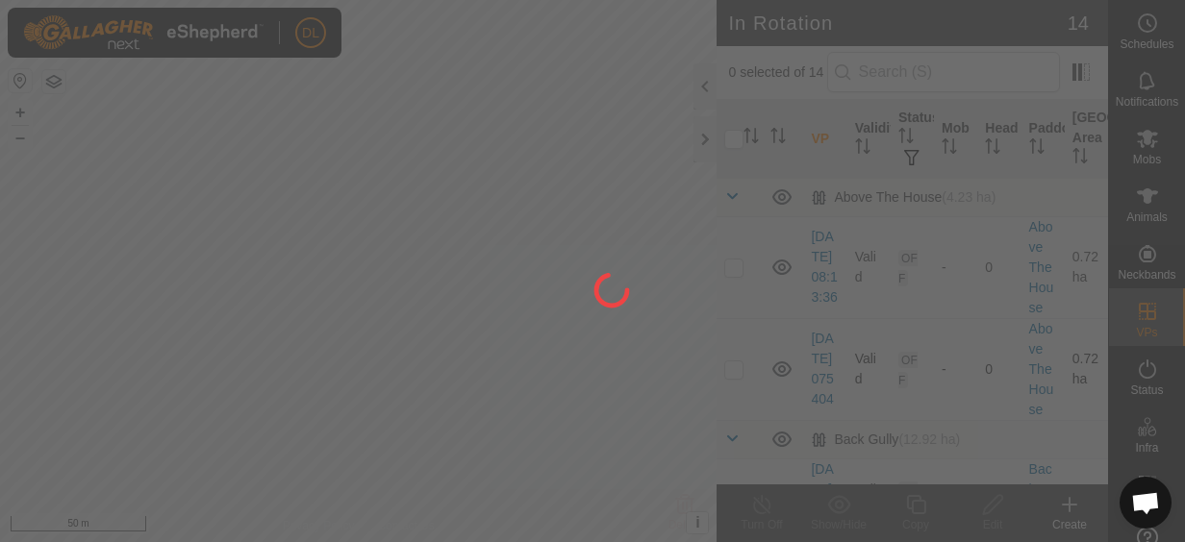
click at [452, 371] on div at bounding box center [592, 271] width 1185 height 542
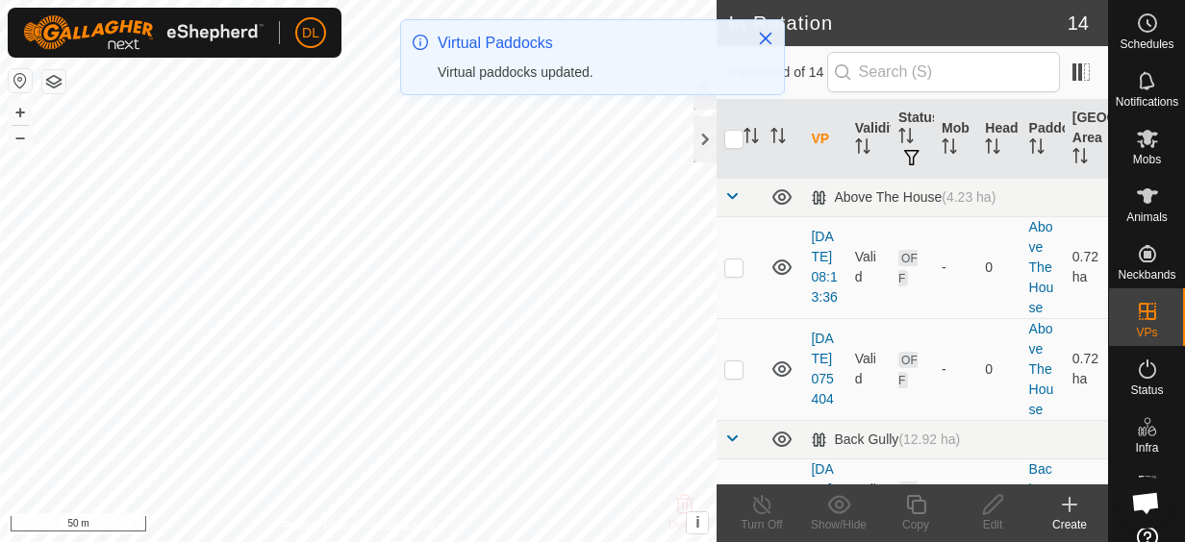
checkbox input "true"
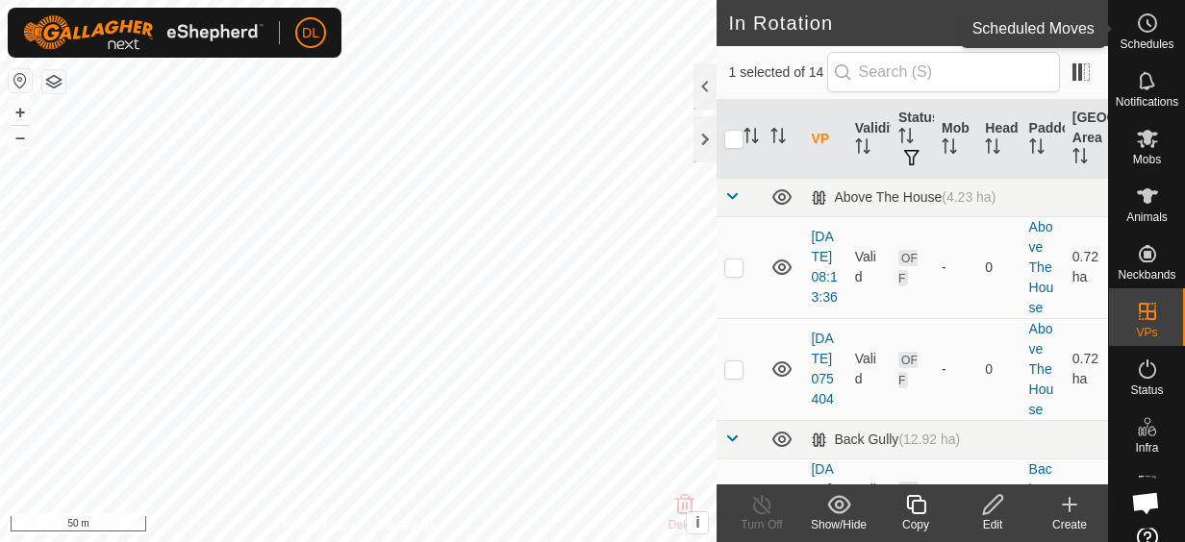
click at [1144, 23] on icon at bounding box center [1147, 23] width 23 height 23
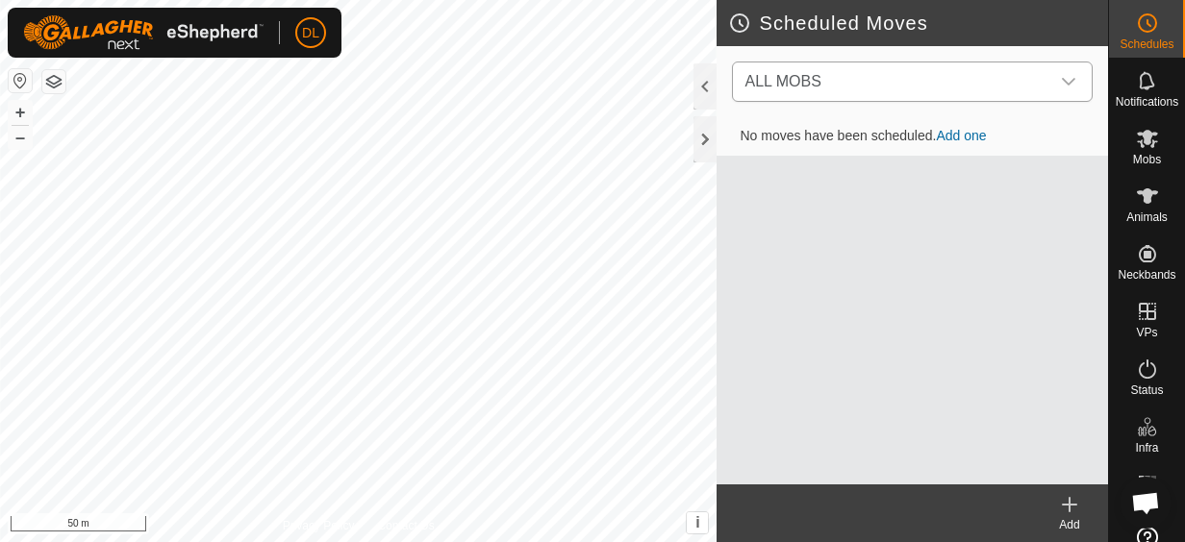
click at [1071, 76] on icon "dropdown trigger" at bounding box center [1068, 81] width 15 height 15
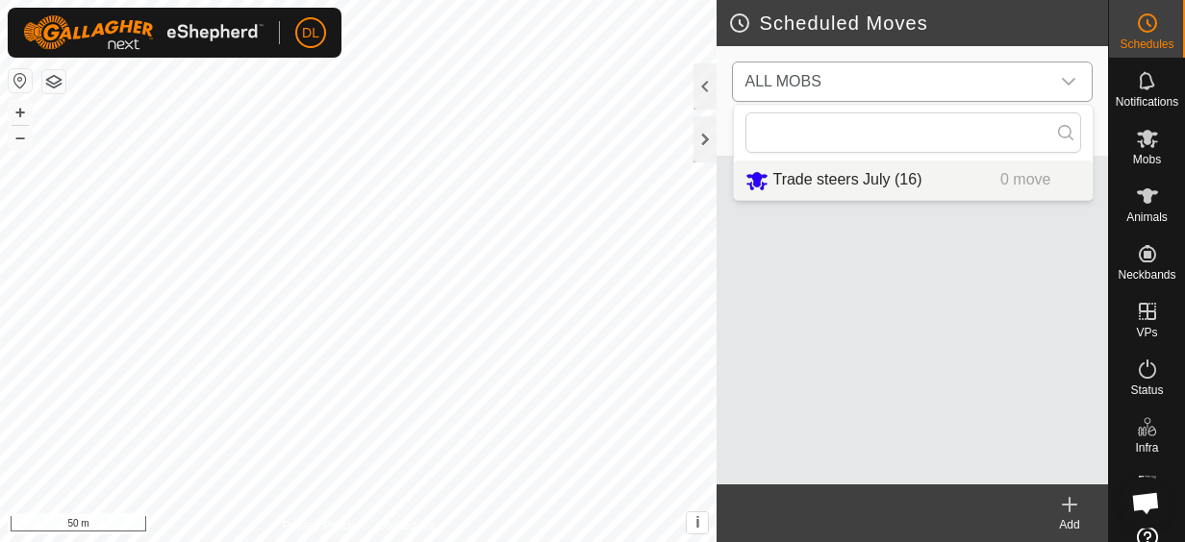
click at [890, 187] on li "Trade steers July (16) 0 move" at bounding box center [913, 180] width 359 height 39
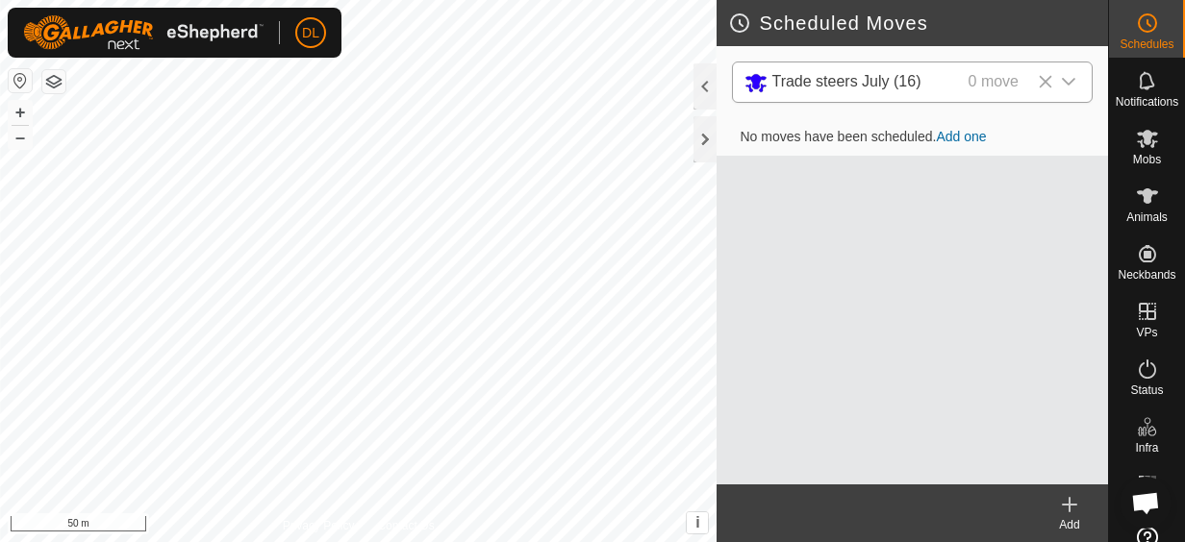
click at [976, 131] on link "Add one" at bounding box center [961, 136] width 50 height 15
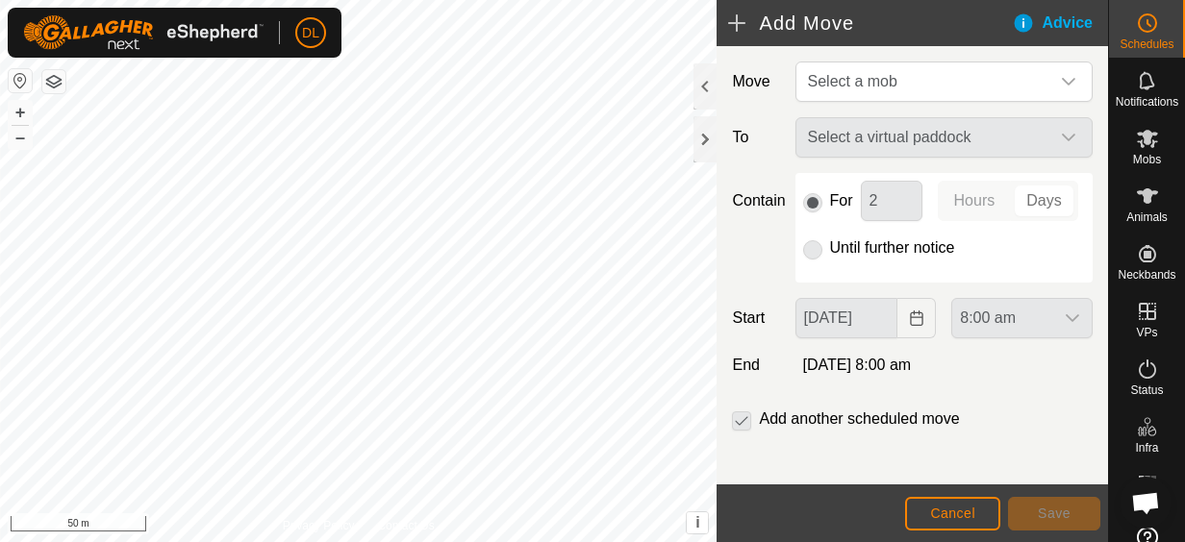
click at [991, 129] on div "Select a virtual paddock" at bounding box center [944, 137] width 313 height 40
click at [1052, 137] on div "Select a virtual paddock" at bounding box center [944, 137] width 313 height 40
click at [908, 135] on div "Select a virtual paddock" at bounding box center [944, 137] width 313 height 40
click at [1061, 77] on icon "dropdown trigger" at bounding box center [1068, 81] width 15 height 15
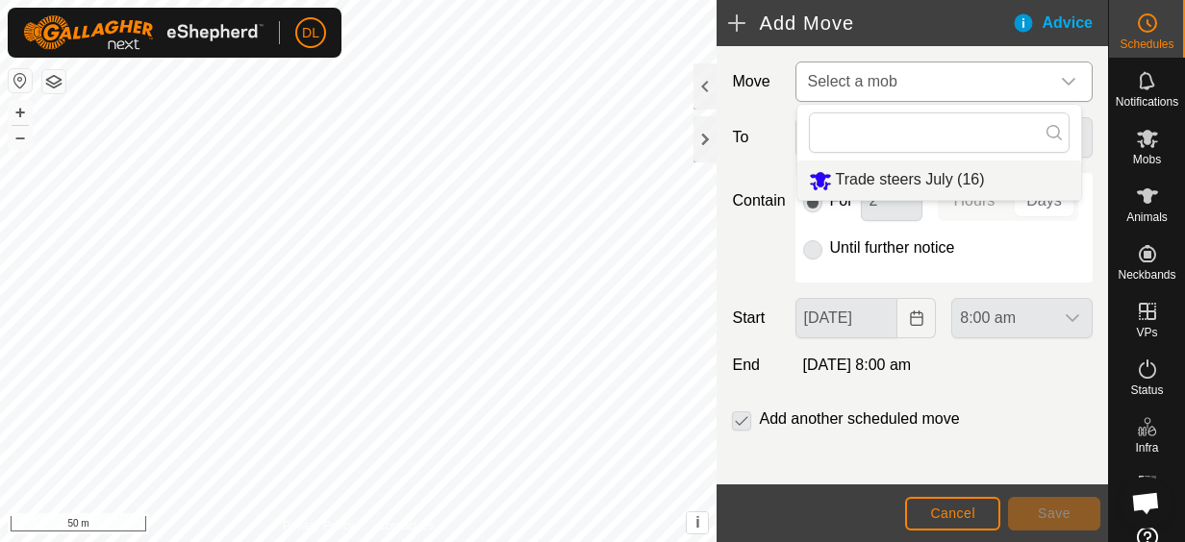
click at [905, 179] on li "Trade steers July (16)" at bounding box center [939, 180] width 284 height 39
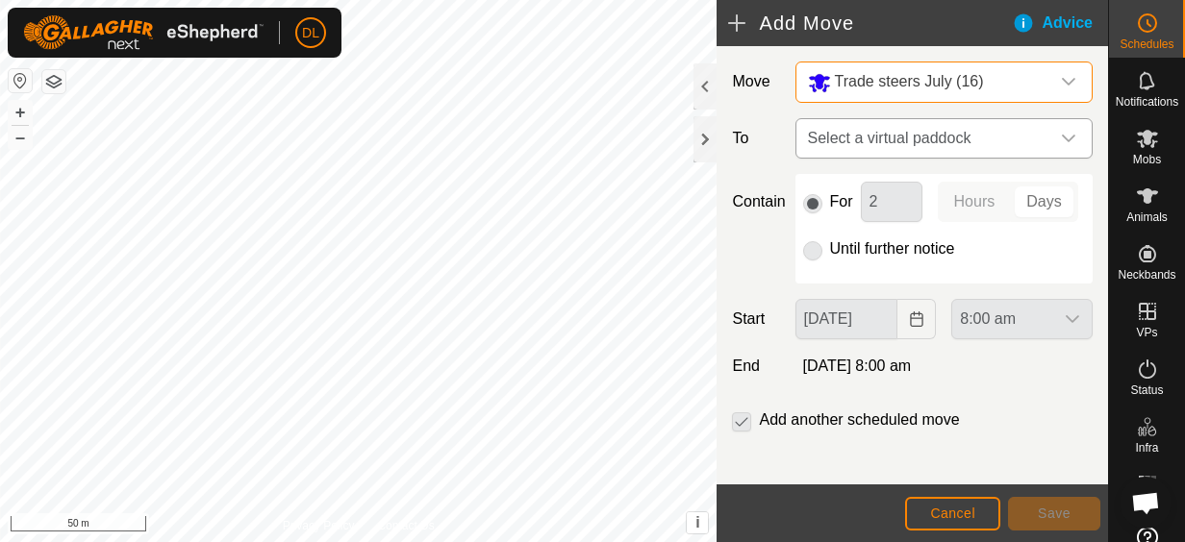
click at [1062, 135] on icon "dropdown trigger" at bounding box center [1068, 139] width 13 height 8
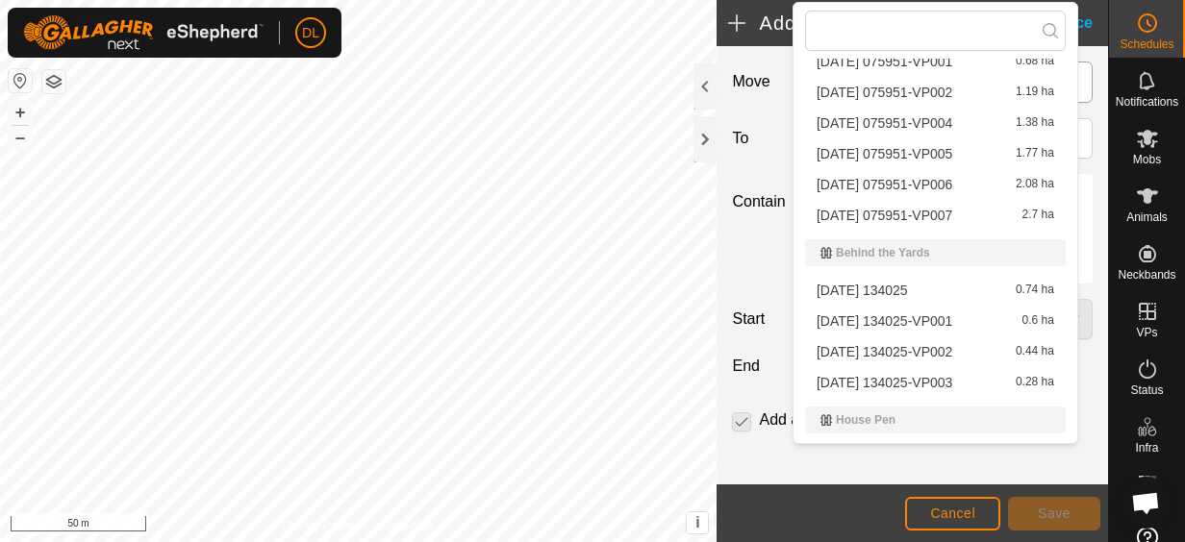
scroll to position [221, 0]
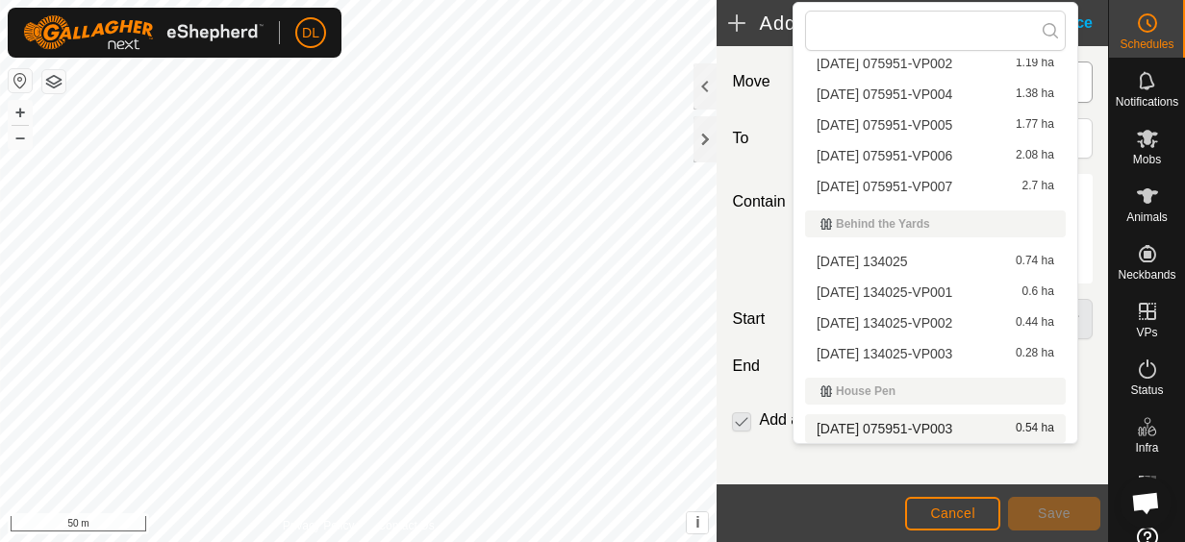
click at [882, 429] on li "[DATE] 075951-VP003 0.54 ha" at bounding box center [935, 428] width 261 height 29
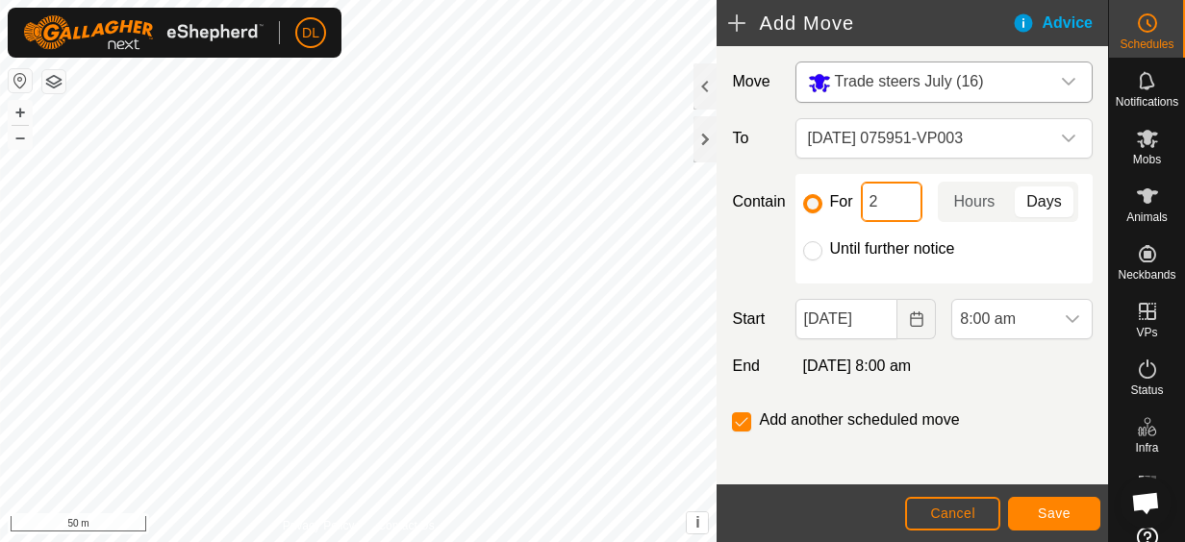
drag, startPoint x: 890, startPoint y: 194, endPoint x: 866, endPoint y: 202, distance: 25.2
click at [866, 200] on input "2" at bounding box center [892, 202] width 62 height 40
type input "1"
click at [1044, 514] on span "Save" at bounding box center [1054, 513] width 33 height 15
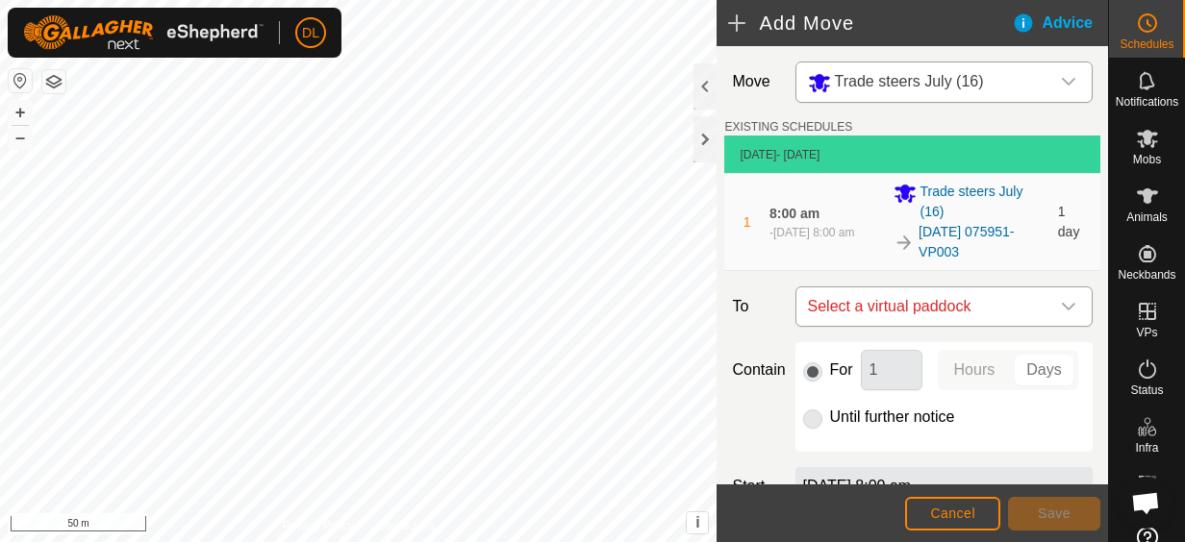
click at [1062, 288] on div "dropdown trigger" at bounding box center [1068, 307] width 38 height 38
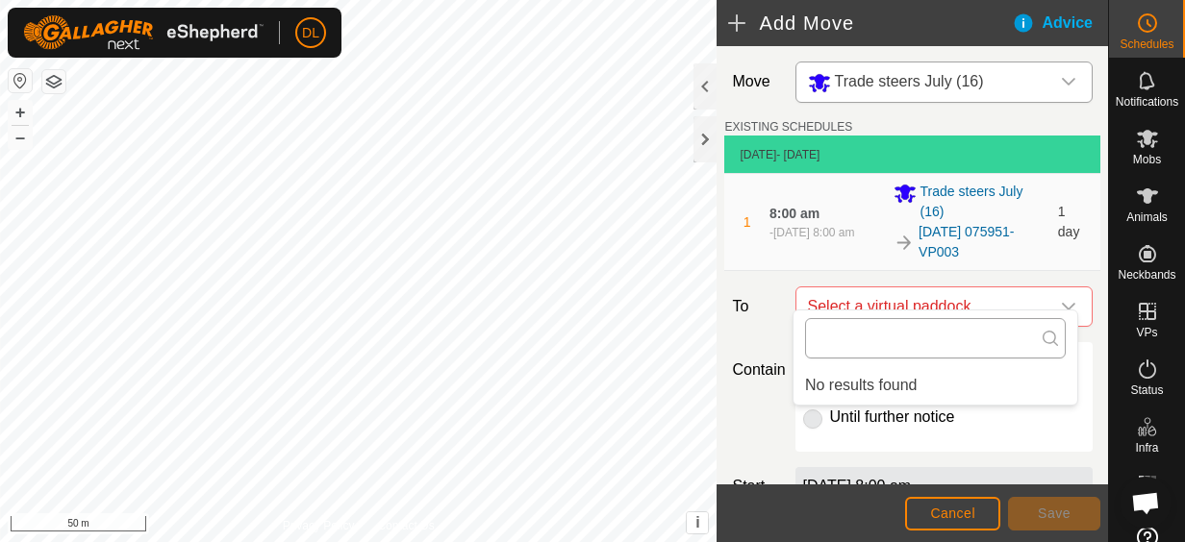
click at [1037, 343] on input "text" at bounding box center [935, 338] width 261 height 40
click at [993, 348] on input "text" at bounding box center [935, 338] width 261 height 40
click at [1062, 288] on div "dropdown trigger" at bounding box center [1068, 307] width 38 height 38
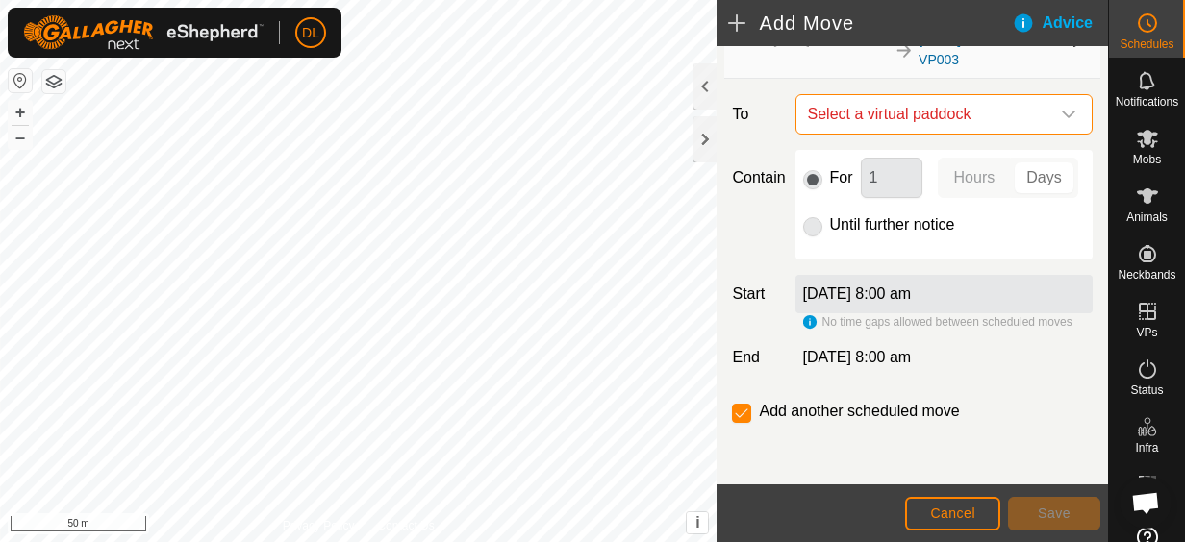
scroll to position [213, 0]
click at [1061, 107] on icon "dropdown trigger" at bounding box center [1068, 114] width 15 height 15
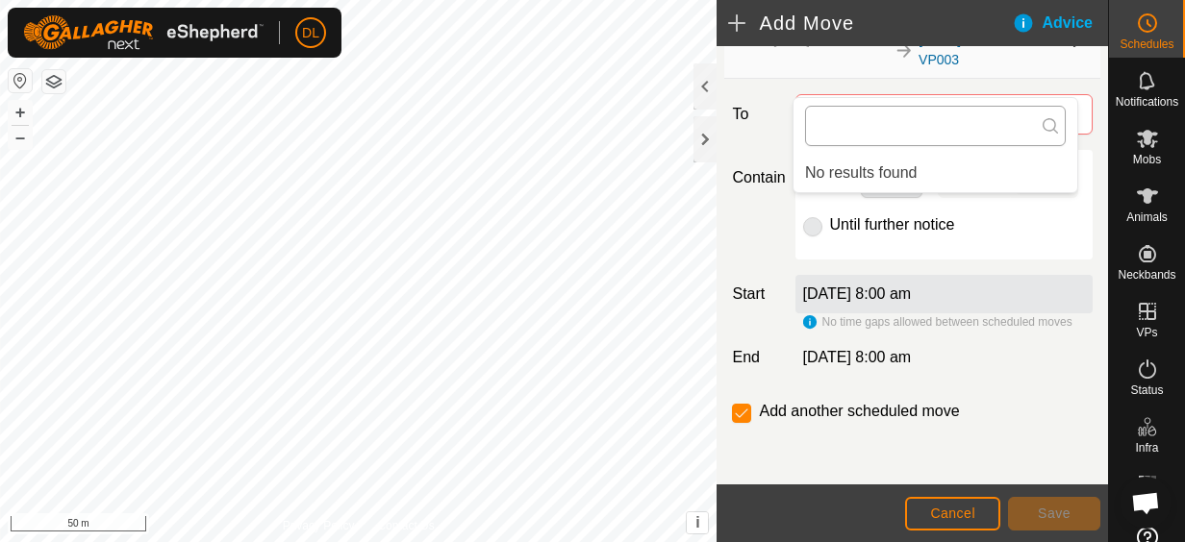
click at [956, 132] on input "text" at bounding box center [935, 126] width 261 height 40
click at [1050, 95] on div "dropdown trigger" at bounding box center [1068, 114] width 38 height 38
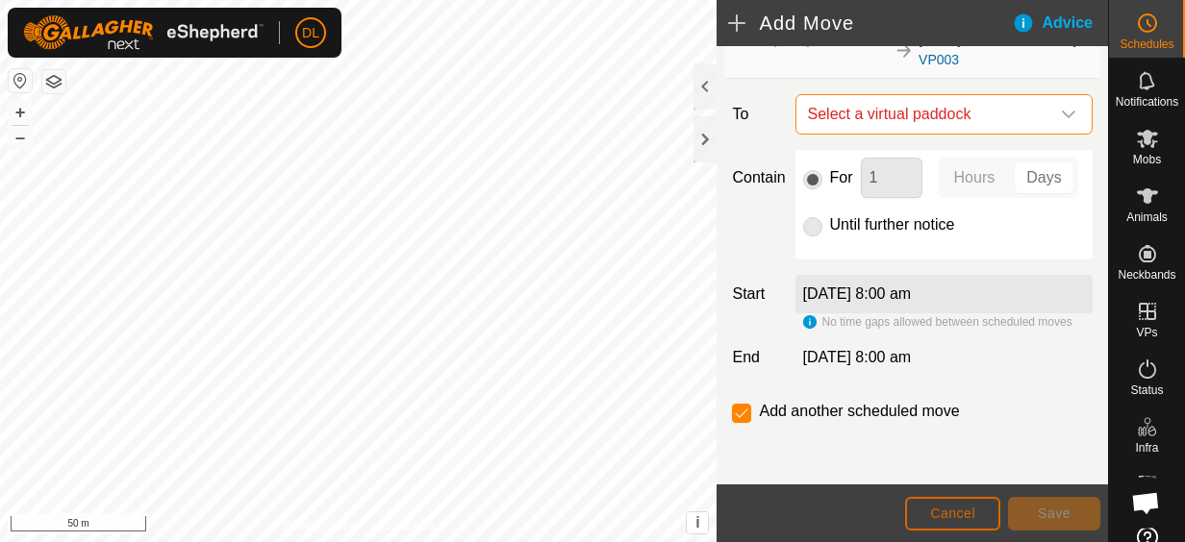
click at [959, 515] on span "Cancel" at bounding box center [952, 513] width 45 height 15
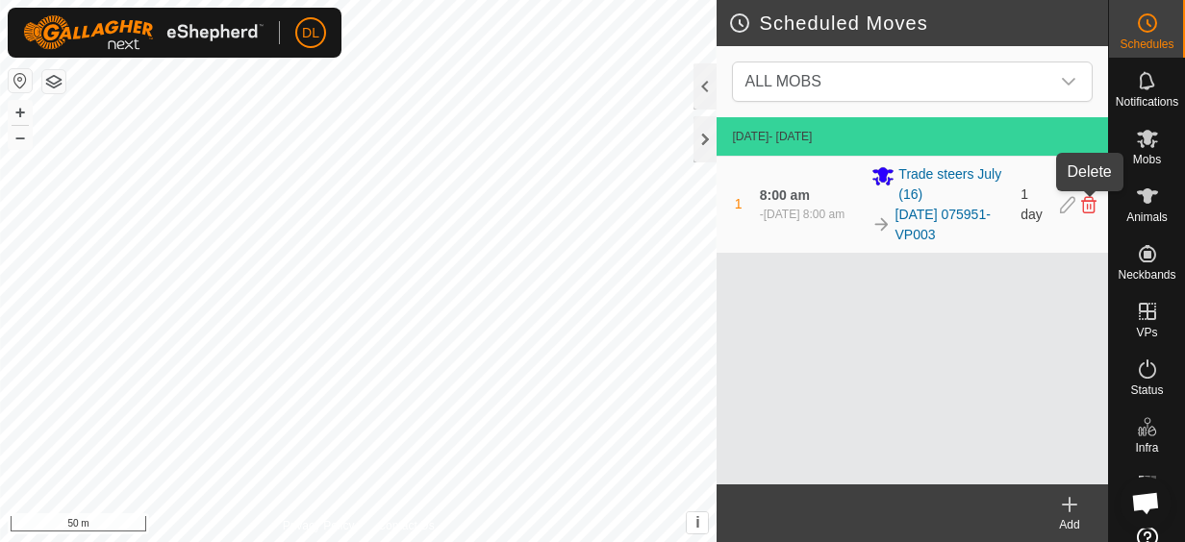
click at [1089, 208] on icon at bounding box center [1088, 204] width 15 height 17
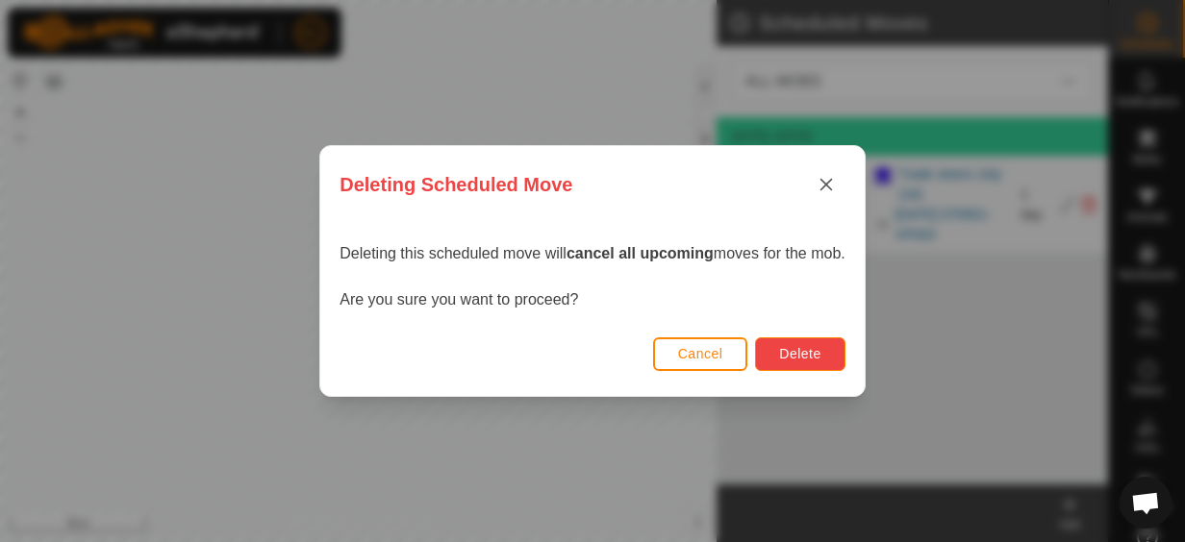
click at [796, 357] on span "Delete" at bounding box center [799, 353] width 41 height 15
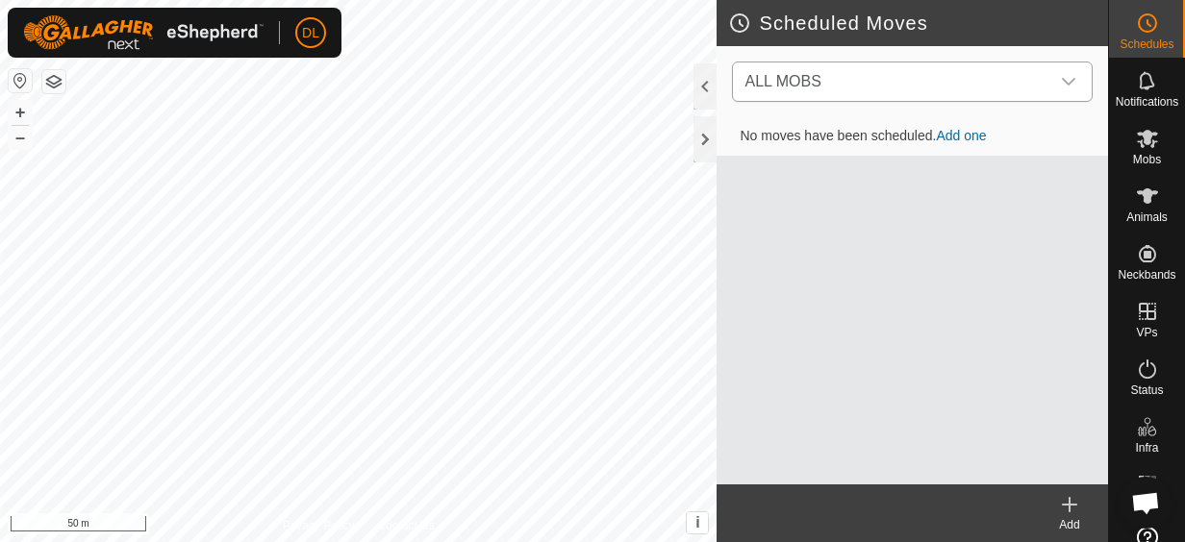
click at [1056, 79] on div "dropdown trigger" at bounding box center [1068, 82] width 38 height 38
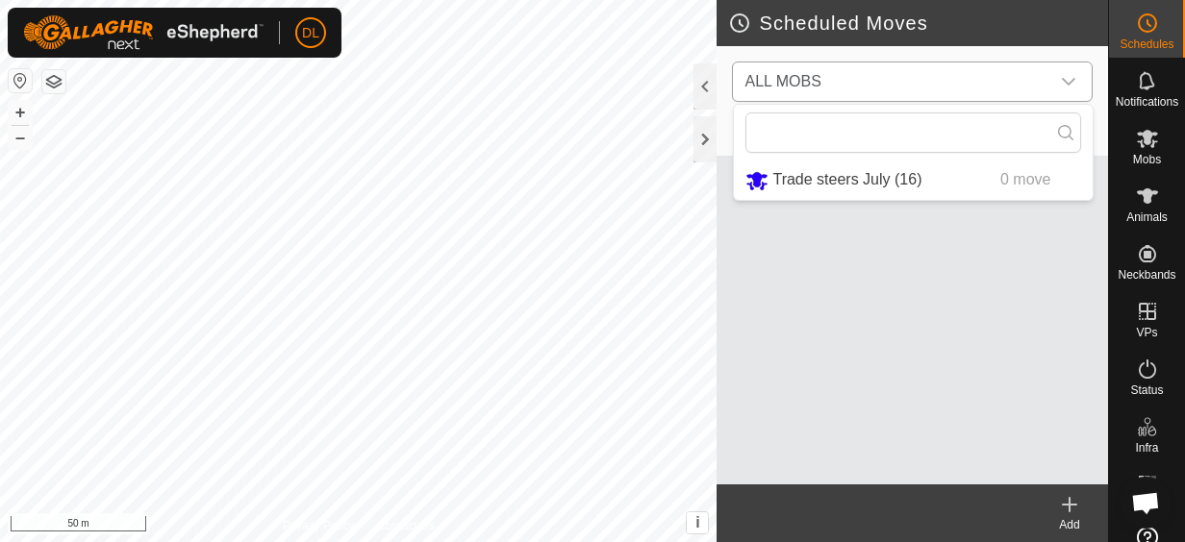
click at [888, 185] on li "Trade steers July (16) 0 move" at bounding box center [913, 180] width 359 height 39
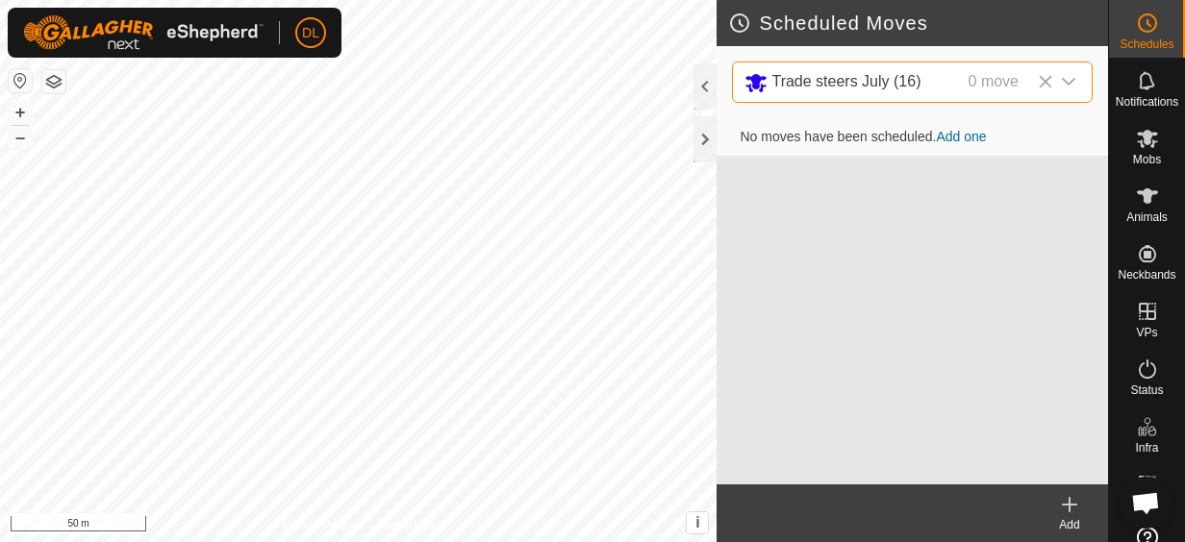
click at [964, 131] on link "Add one" at bounding box center [961, 136] width 50 height 15
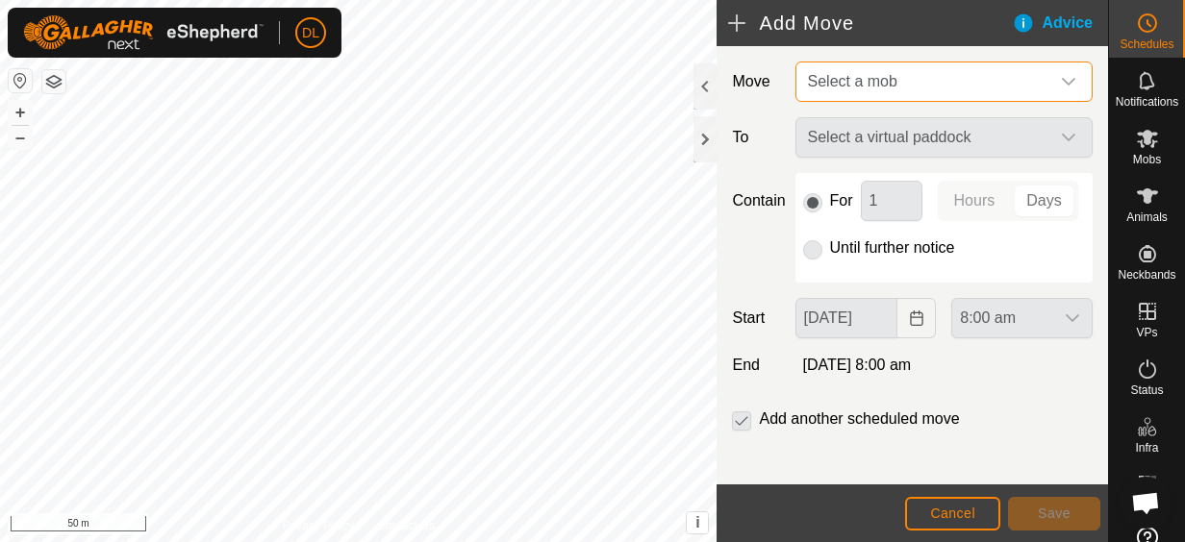
click at [972, 87] on span "Select a mob" at bounding box center [924, 82] width 249 height 38
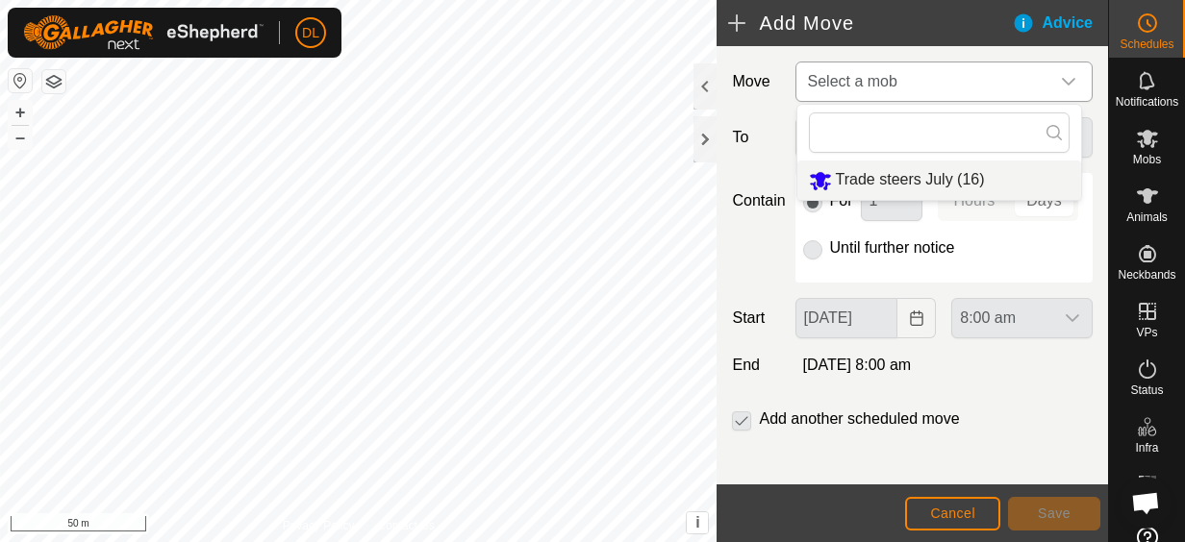
click at [919, 179] on li "Trade steers July (16)" at bounding box center [939, 180] width 284 height 39
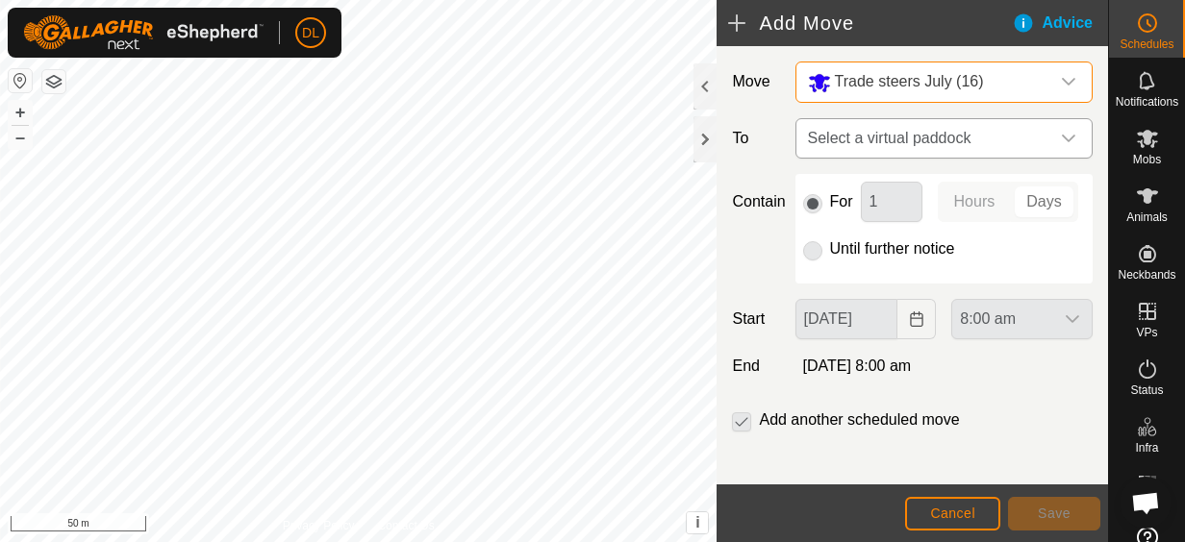
click at [923, 138] on span "Select a virtual paddock" at bounding box center [924, 138] width 249 height 38
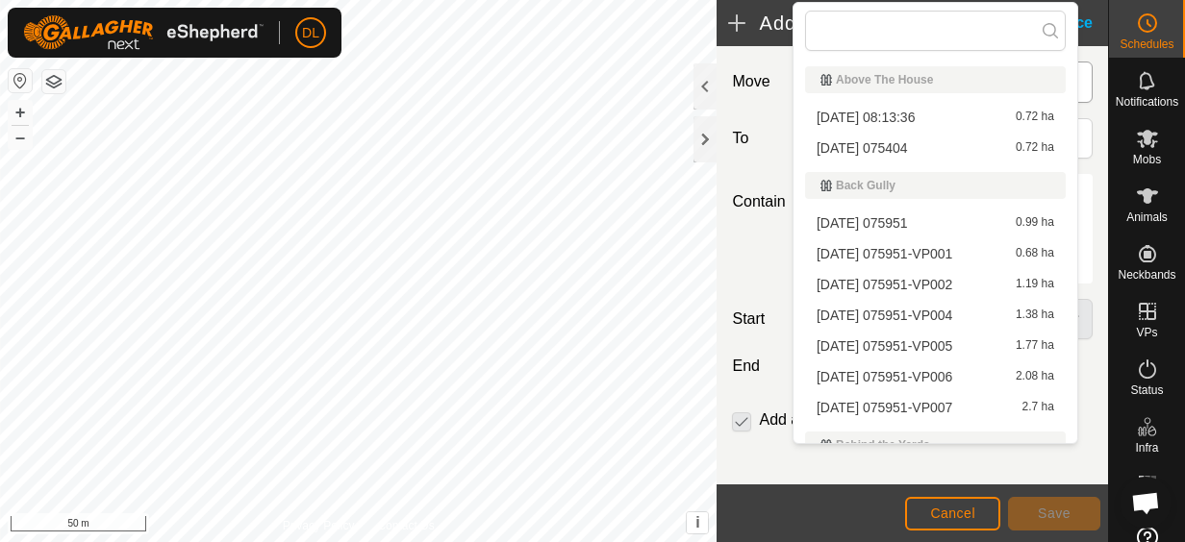
click at [905, 221] on li "[DATE] 075951 0.99 ha" at bounding box center [935, 223] width 261 height 29
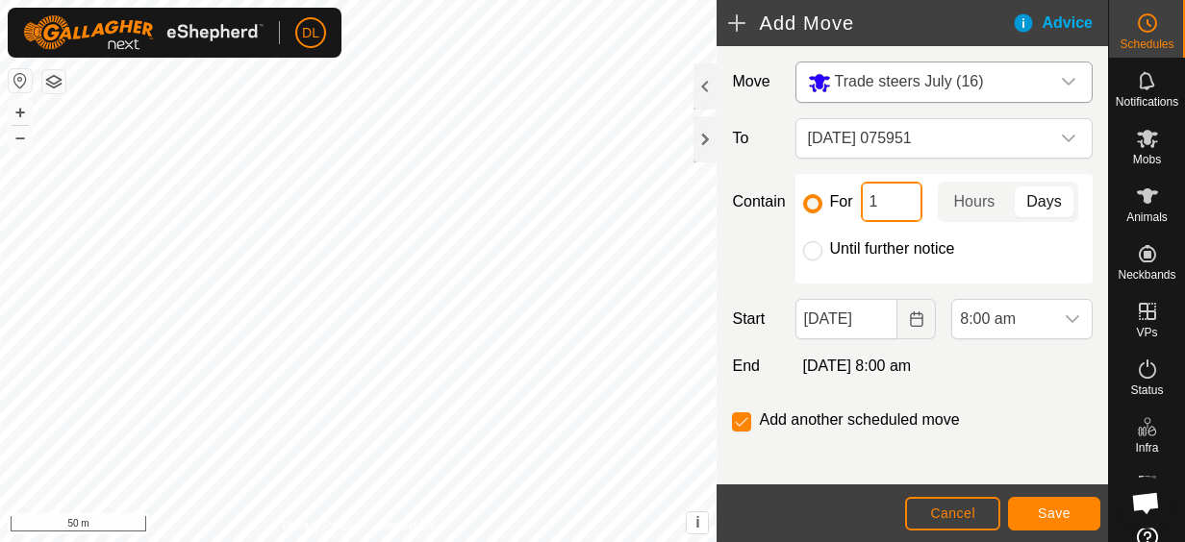
drag, startPoint x: 892, startPoint y: 202, endPoint x: 861, endPoint y: 211, distance: 32.9
click at [861, 211] on input "1" at bounding box center [892, 202] width 62 height 40
click at [1069, 511] on button "Save" at bounding box center [1054, 514] width 92 height 34
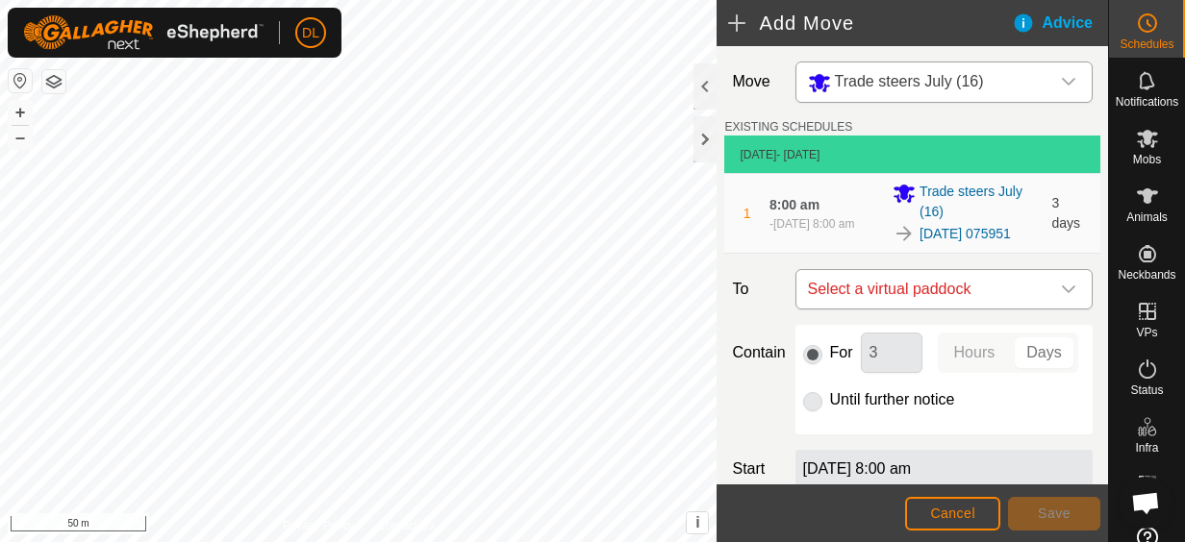
click at [1061, 297] on icon "dropdown trigger" at bounding box center [1068, 289] width 15 height 15
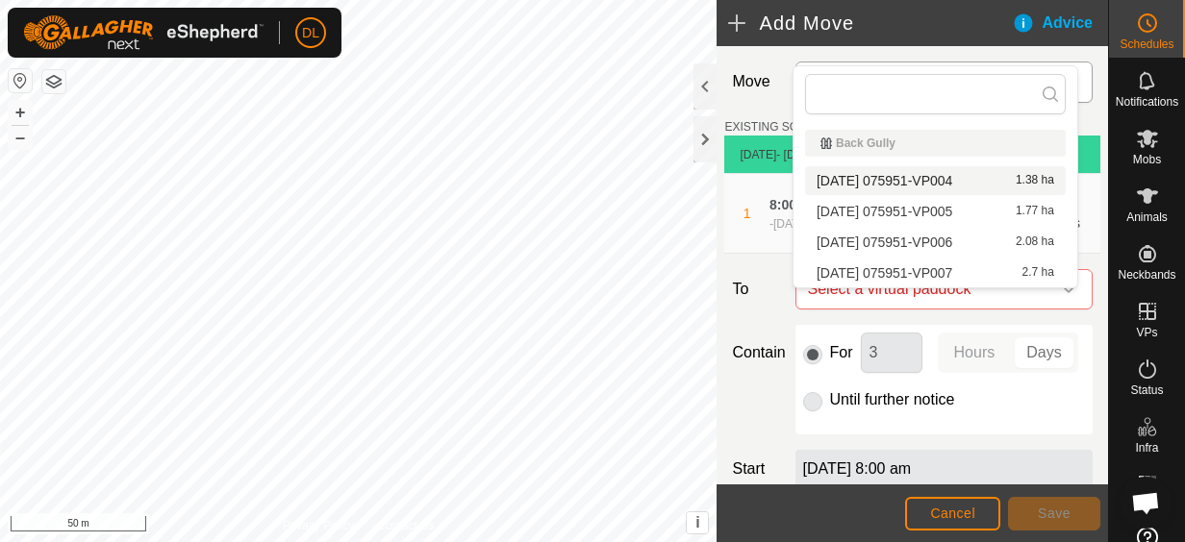
click at [952, 177] on li "[DATE] 075951-VP004 1.38 ha" at bounding box center [935, 180] width 261 height 29
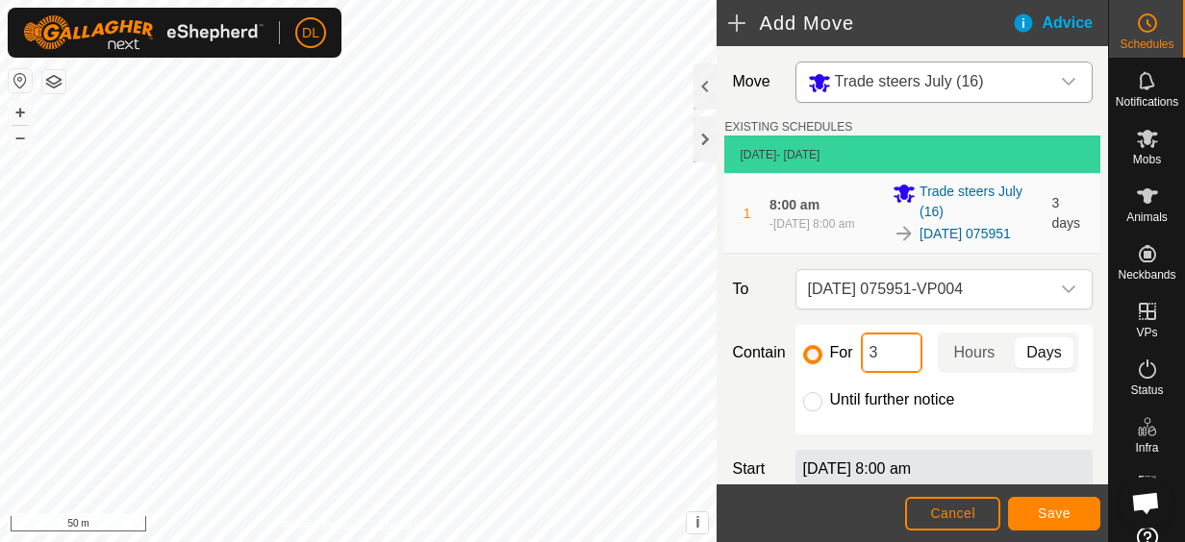
drag, startPoint x: 881, startPoint y: 367, endPoint x: 858, endPoint y: 373, distance: 23.8
click at [861, 373] on input "3" at bounding box center [892, 353] width 62 height 40
type input "2"
click at [1035, 508] on button "Save" at bounding box center [1054, 514] width 92 height 34
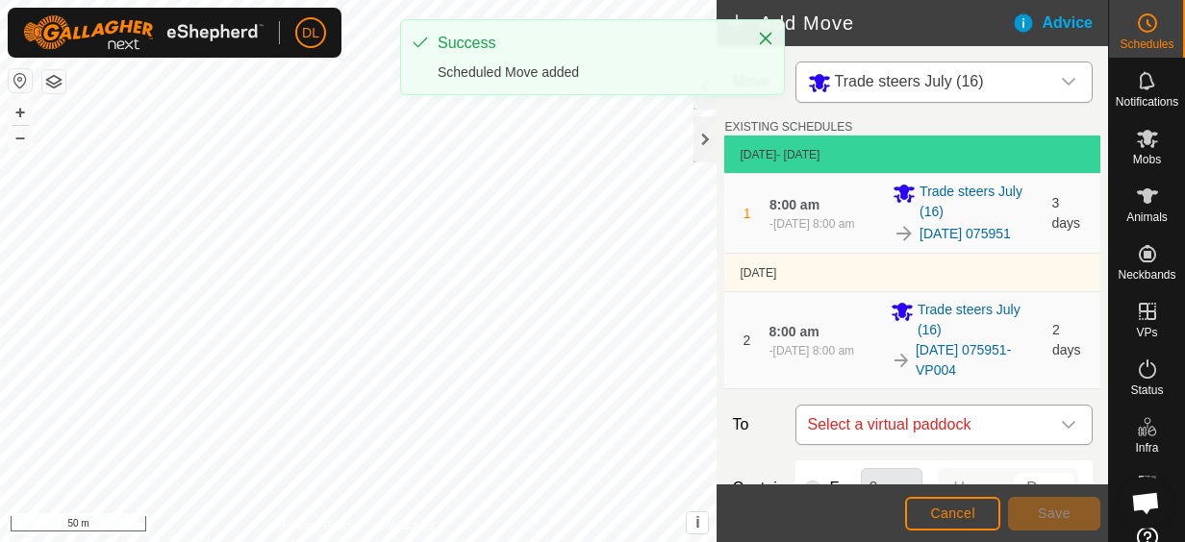
click at [1014, 444] on span "Select a virtual paddock" at bounding box center [924, 425] width 249 height 38
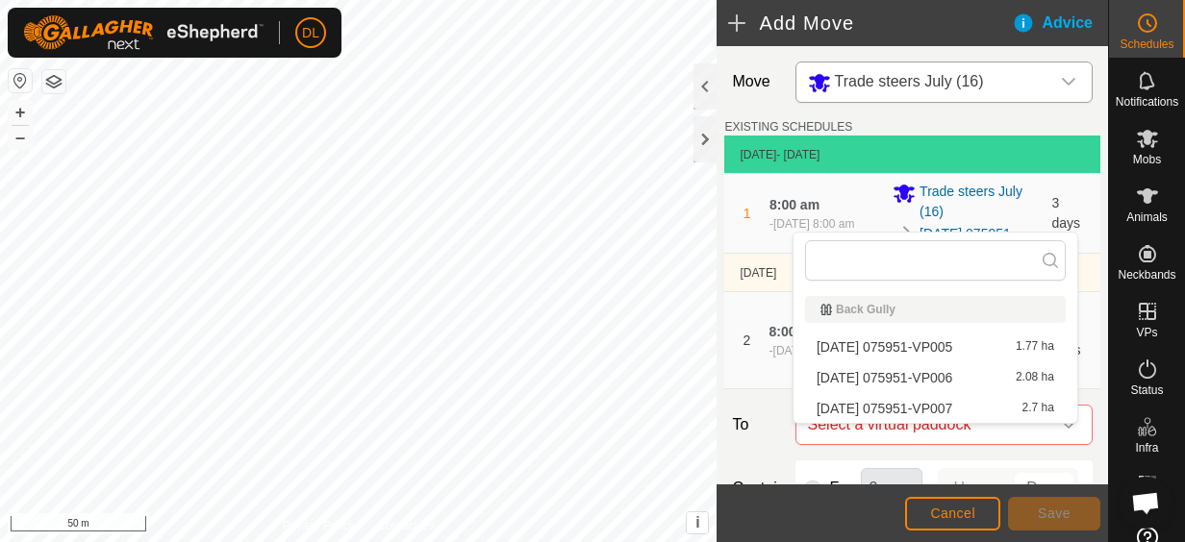
click at [964, 352] on li "[DATE] 075951-VP005 1.77 ha" at bounding box center [935, 347] width 261 height 29
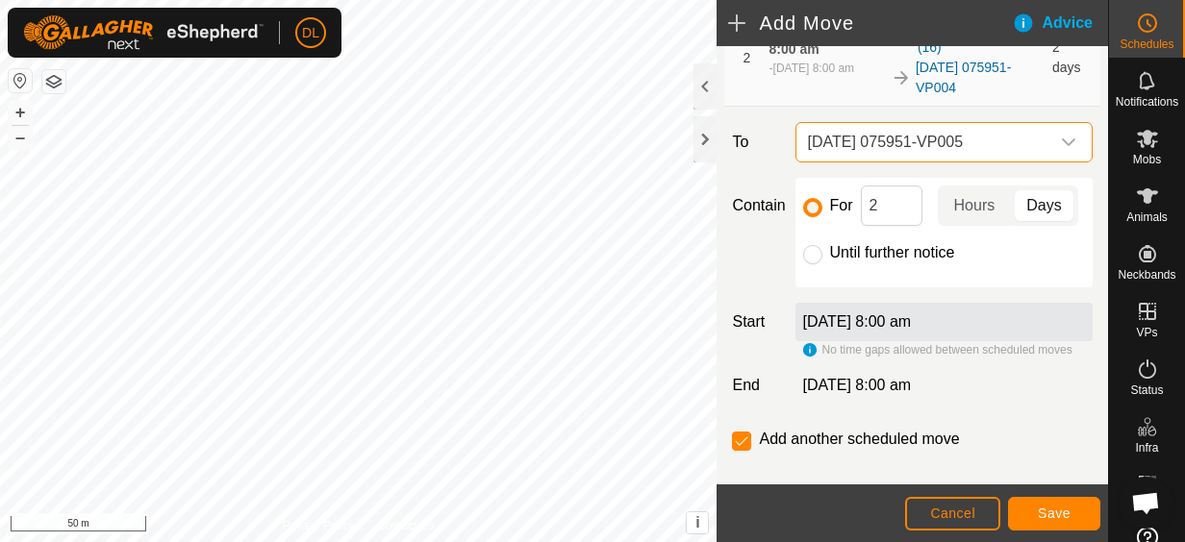
scroll to position [288, 0]
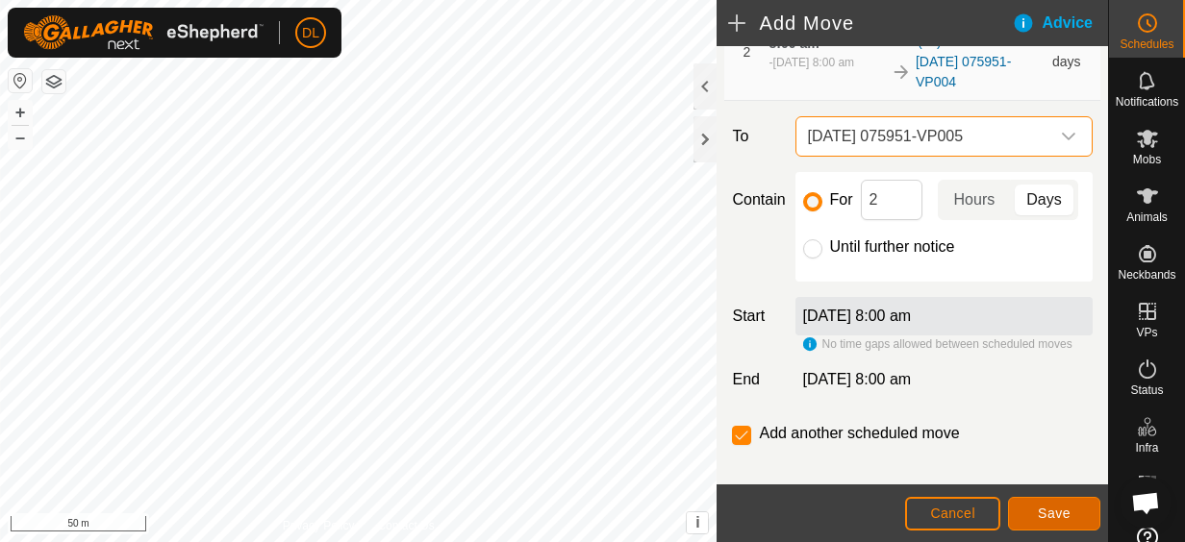
click at [1061, 512] on span "Save" at bounding box center [1054, 513] width 33 height 15
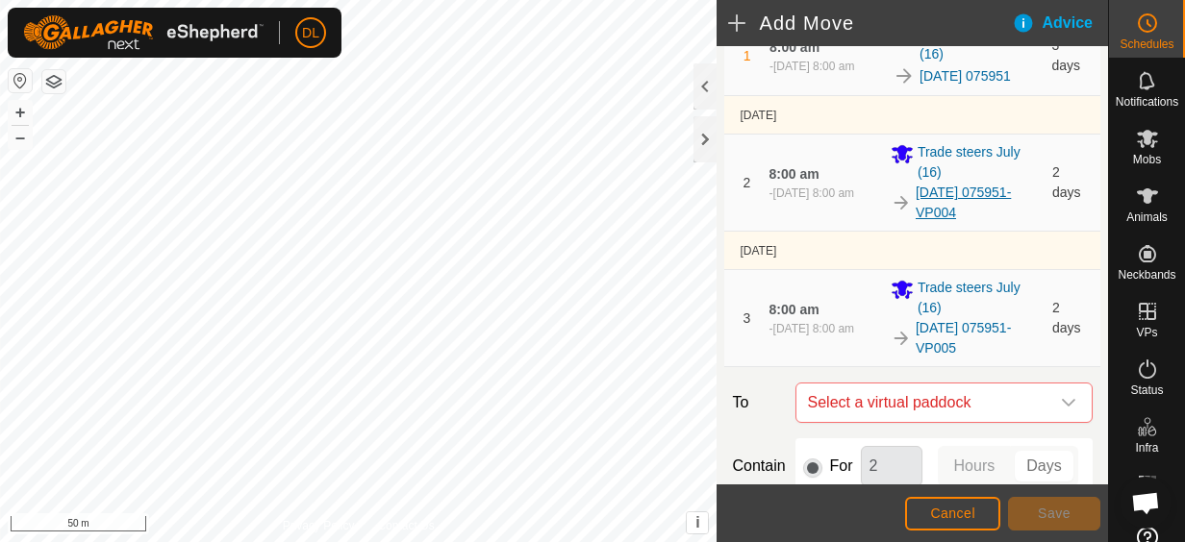
scroll to position [210, 0]
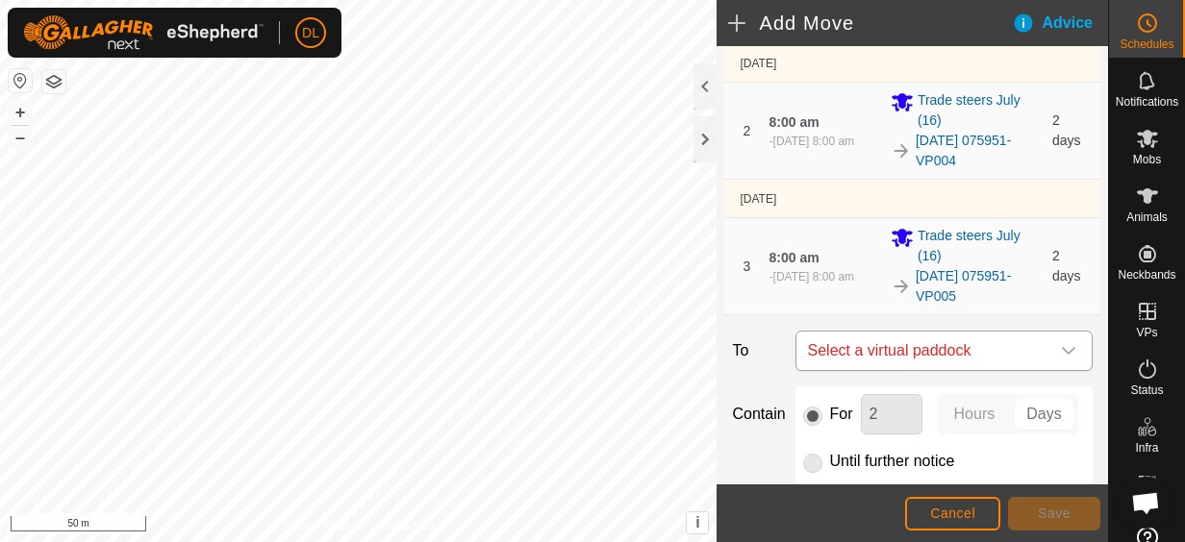
click at [1061, 359] on icon "dropdown trigger" at bounding box center [1068, 350] width 15 height 15
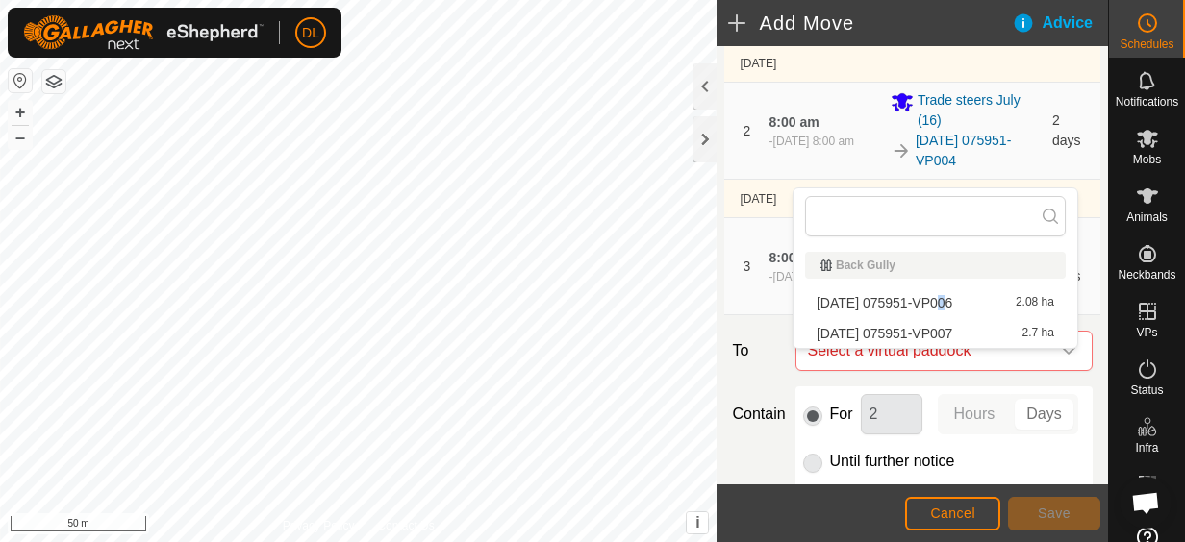
click at [936, 302] on li "[DATE] 075951-VP006 2.08 ha" at bounding box center [935, 302] width 261 height 29
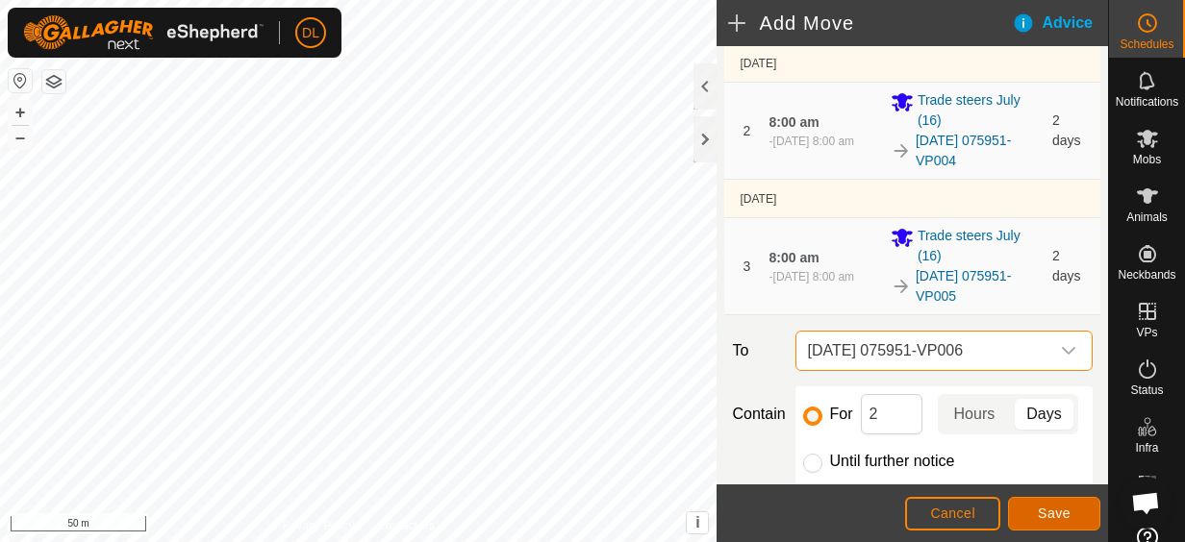
click at [1047, 510] on span "Save" at bounding box center [1054, 513] width 33 height 15
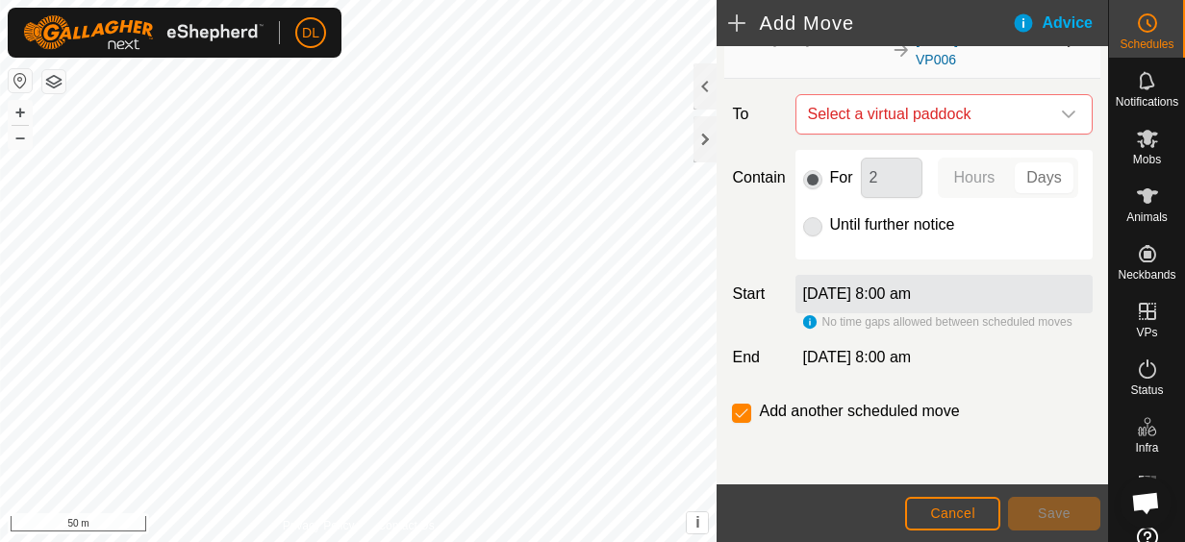
scroll to position [636, 0]
click at [885, 95] on span "Select a virtual paddock" at bounding box center [924, 114] width 249 height 38
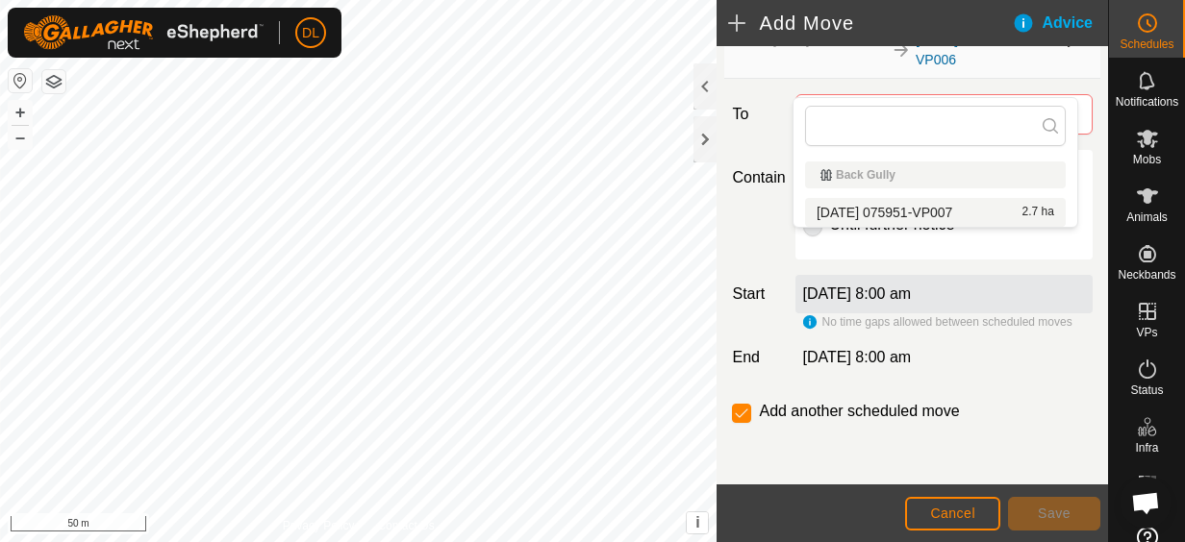
click at [902, 212] on li "[DATE] 075951-VP007 2.7 ha" at bounding box center [935, 212] width 261 height 29
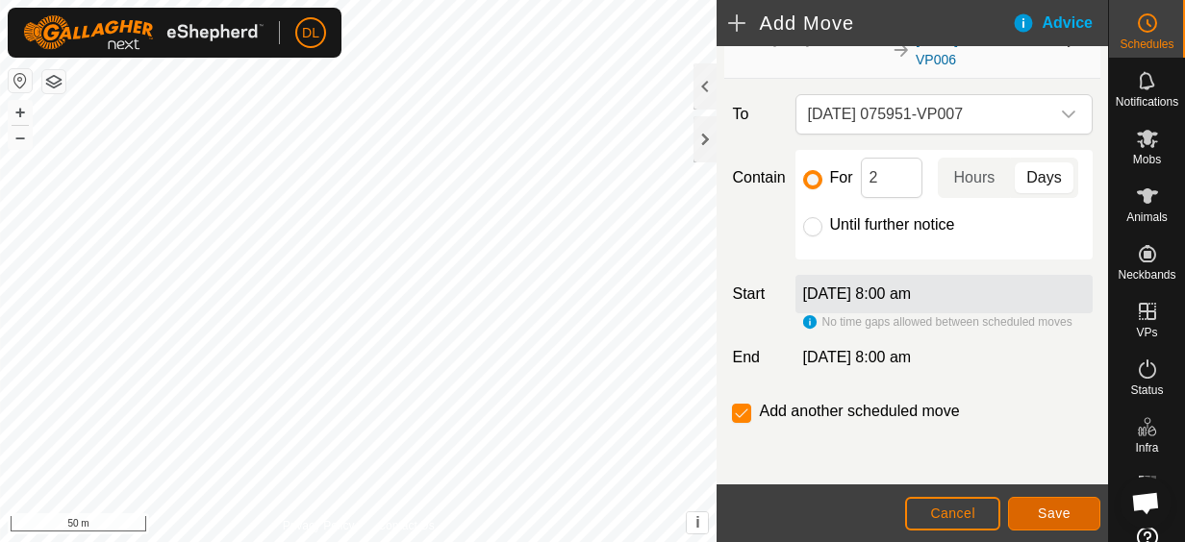
click at [1064, 508] on span "Save" at bounding box center [1054, 513] width 33 height 15
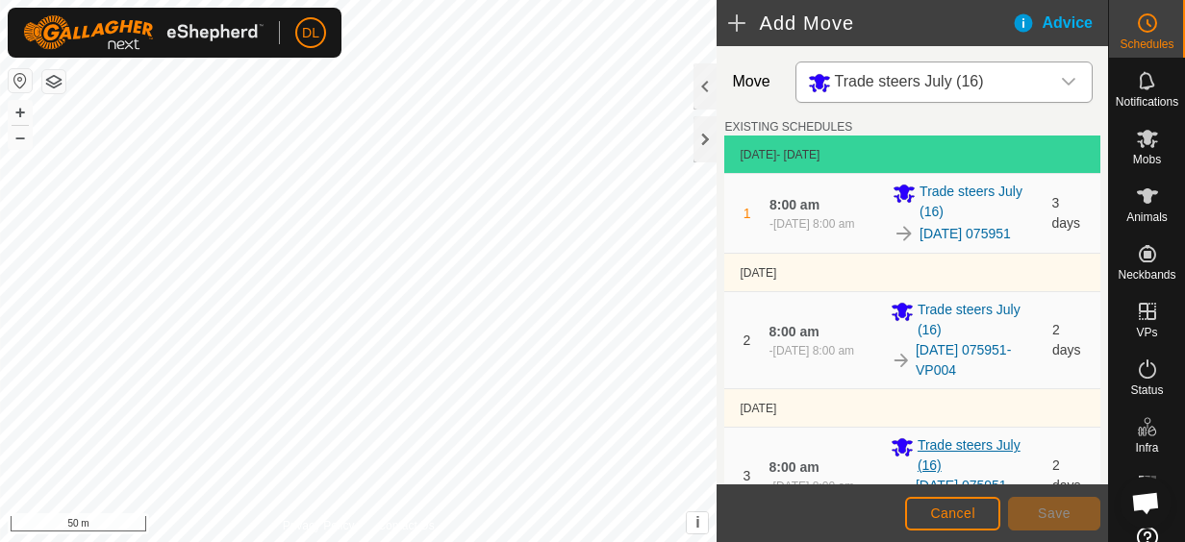
scroll to position [0, 0]
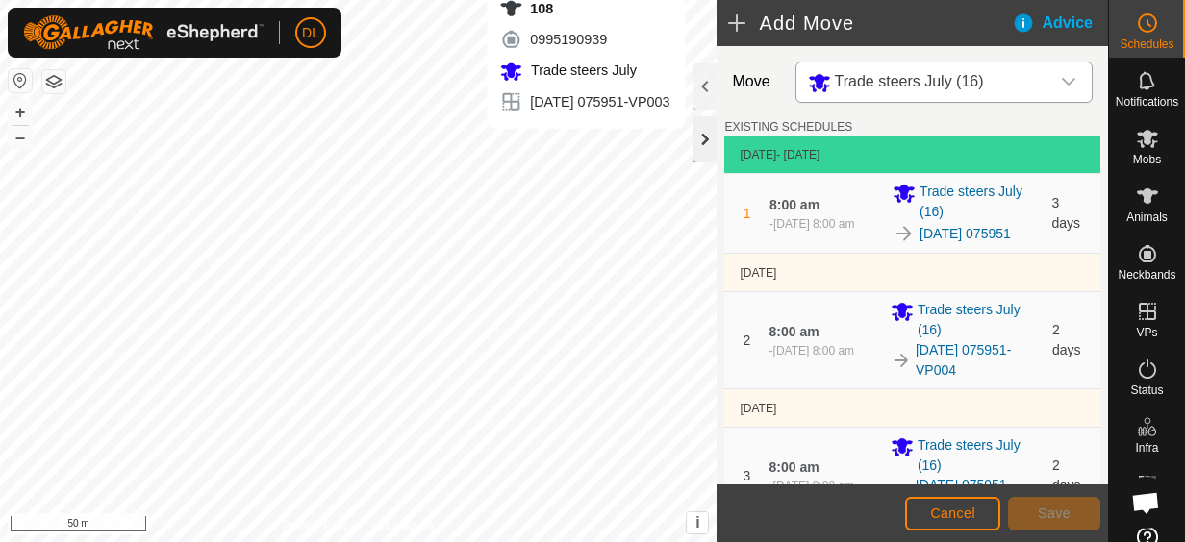
click at [711, 152] on div at bounding box center [704, 139] width 23 height 46
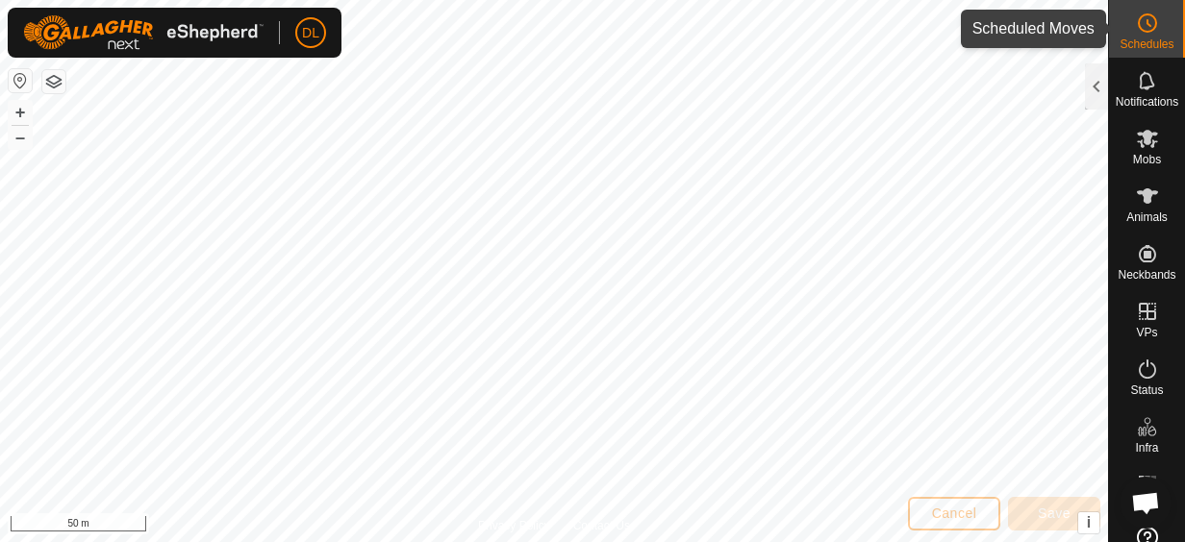
click at [1146, 23] on icon at bounding box center [1147, 23] width 23 height 23
